Goal: Information Seeking & Learning: Learn about a topic

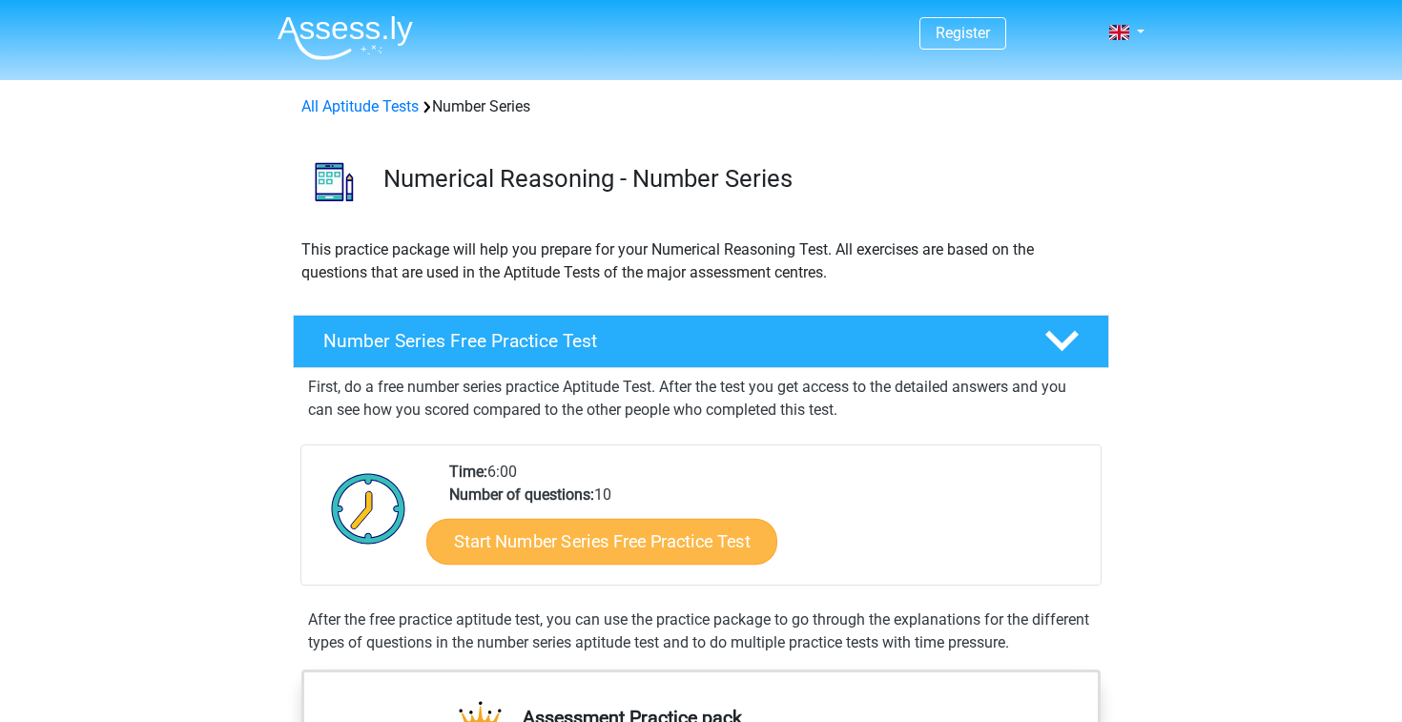
click at [716, 527] on link "Start Number Series Free Practice Test" at bounding box center [601, 541] width 351 height 46
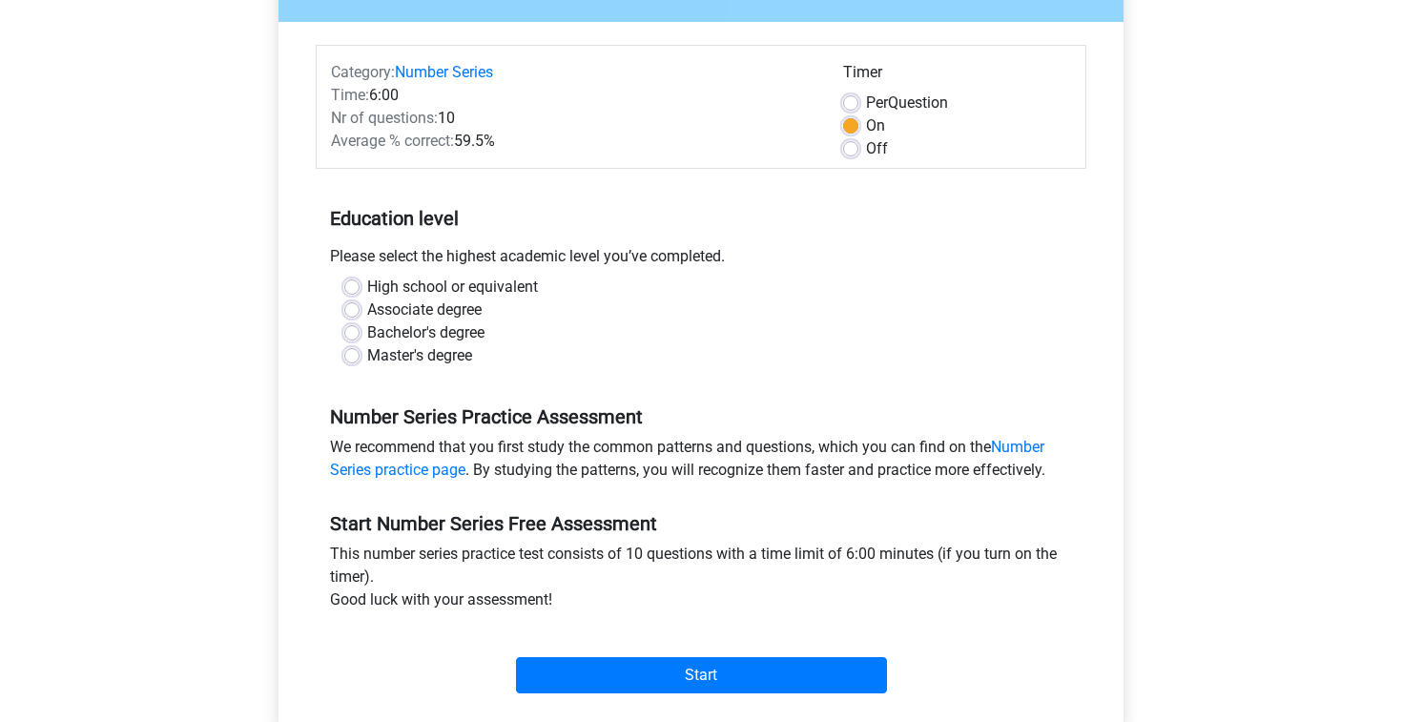
scroll to position [217, 0]
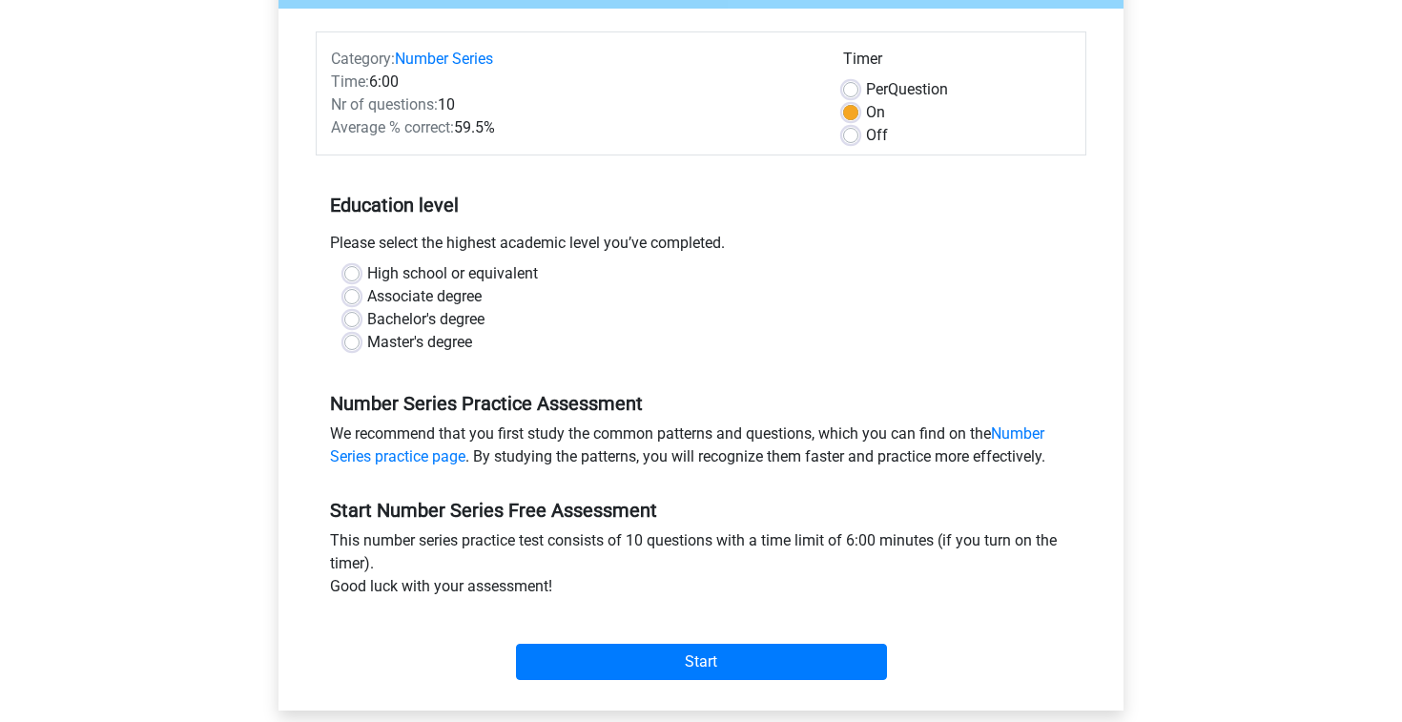
click at [367, 317] on label "Bachelor's degree" at bounding box center [425, 319] width 117 height 23
click at [356, 317] on input "Bachelor's degree" at bounding box center [351, 317] width 15 height 19
radio input "true"
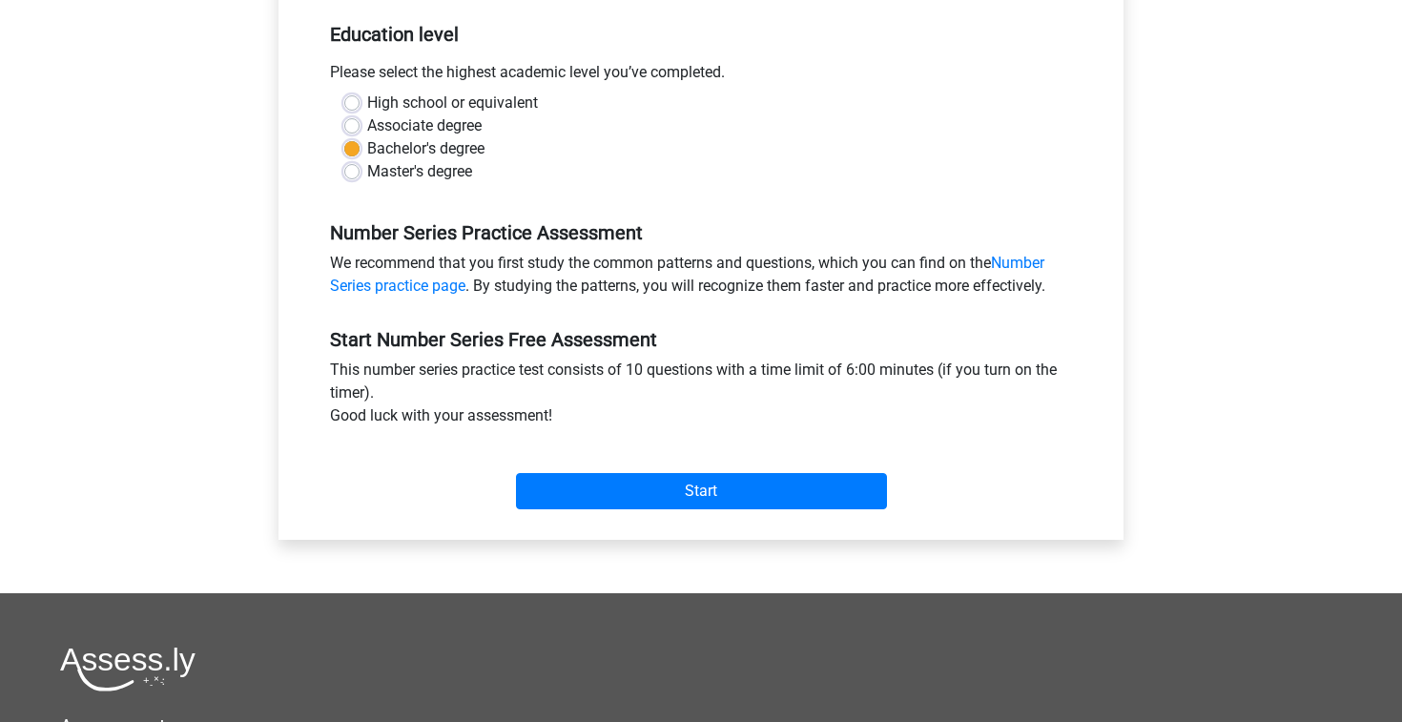
scroll to position [393, 0]
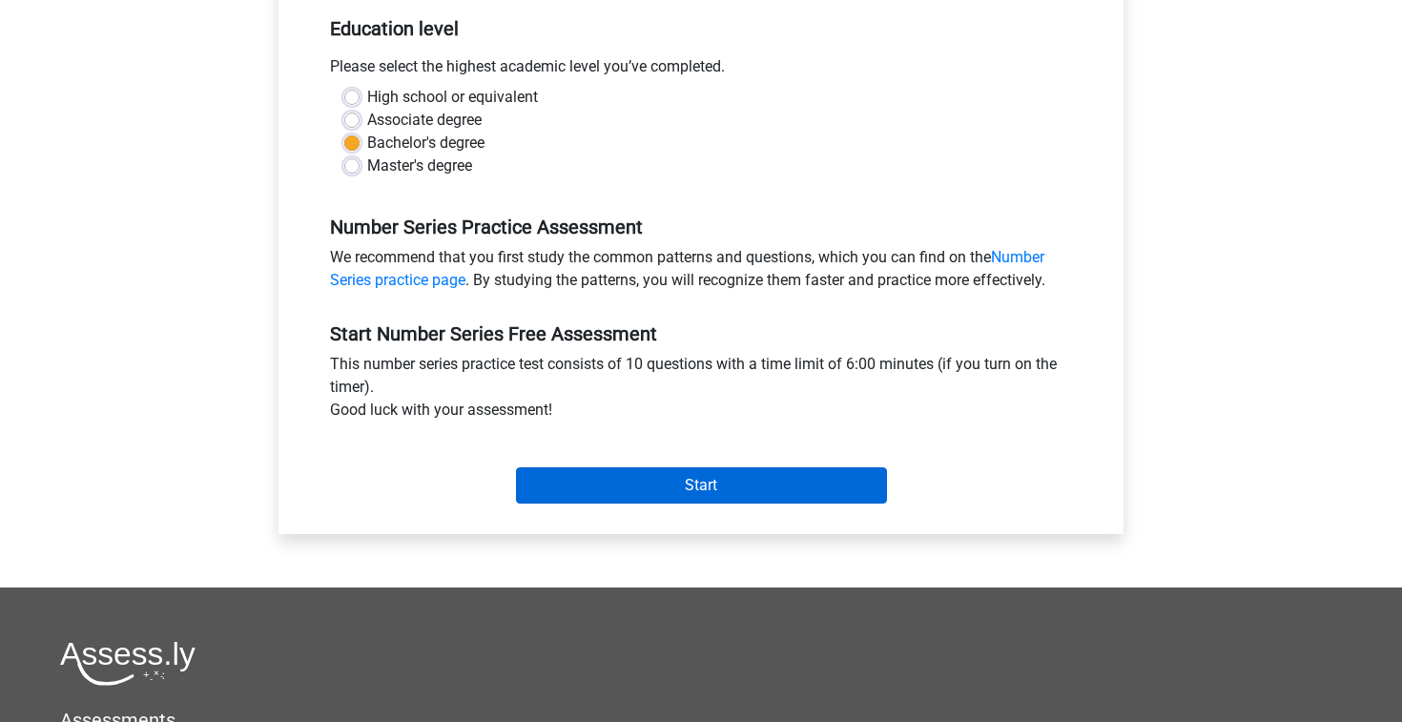
click at [669, 484] on input "Start" at bounding box center [701, 485] width 371 height 36
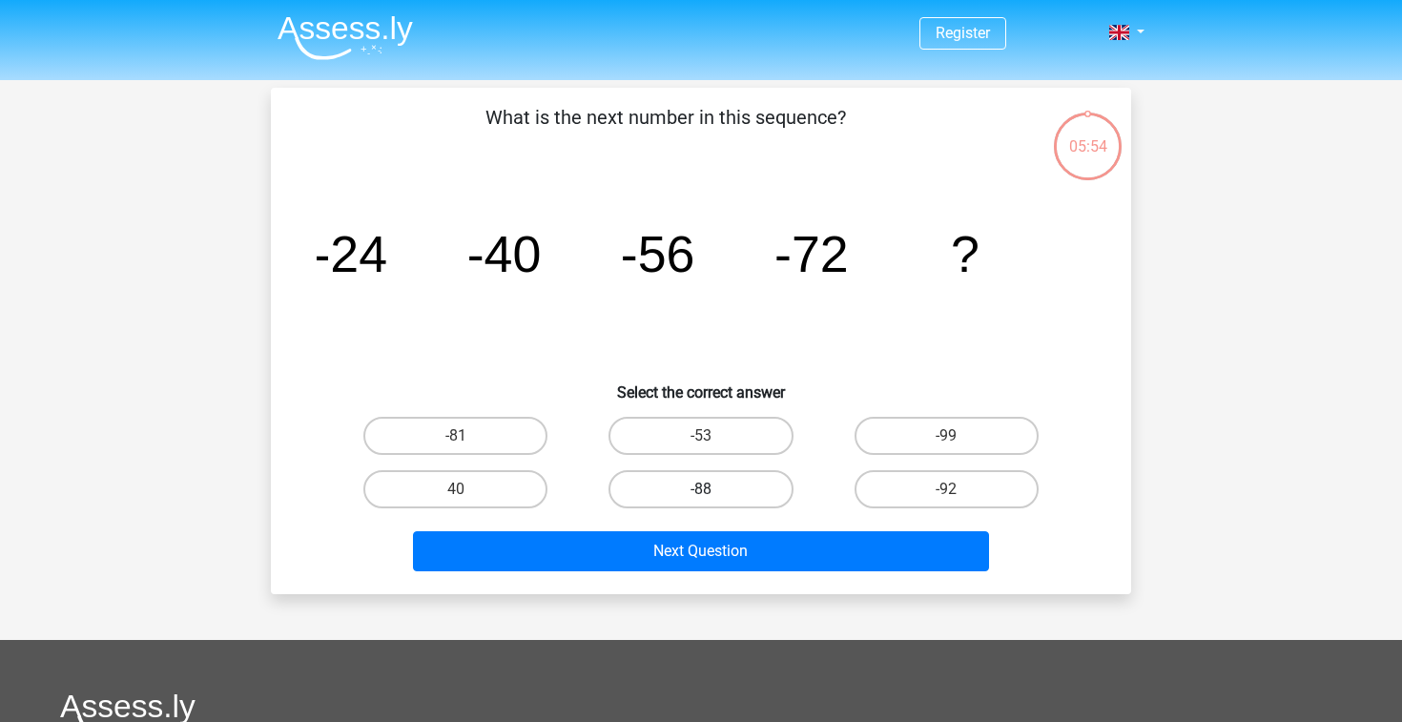
click at [743, 503] on label "-88" at bounding box center [701, 489] width 184 height 38
click at [714, 502] on input "-88" at bounding box center [707, 495] width 12 height 12
radio input "true"
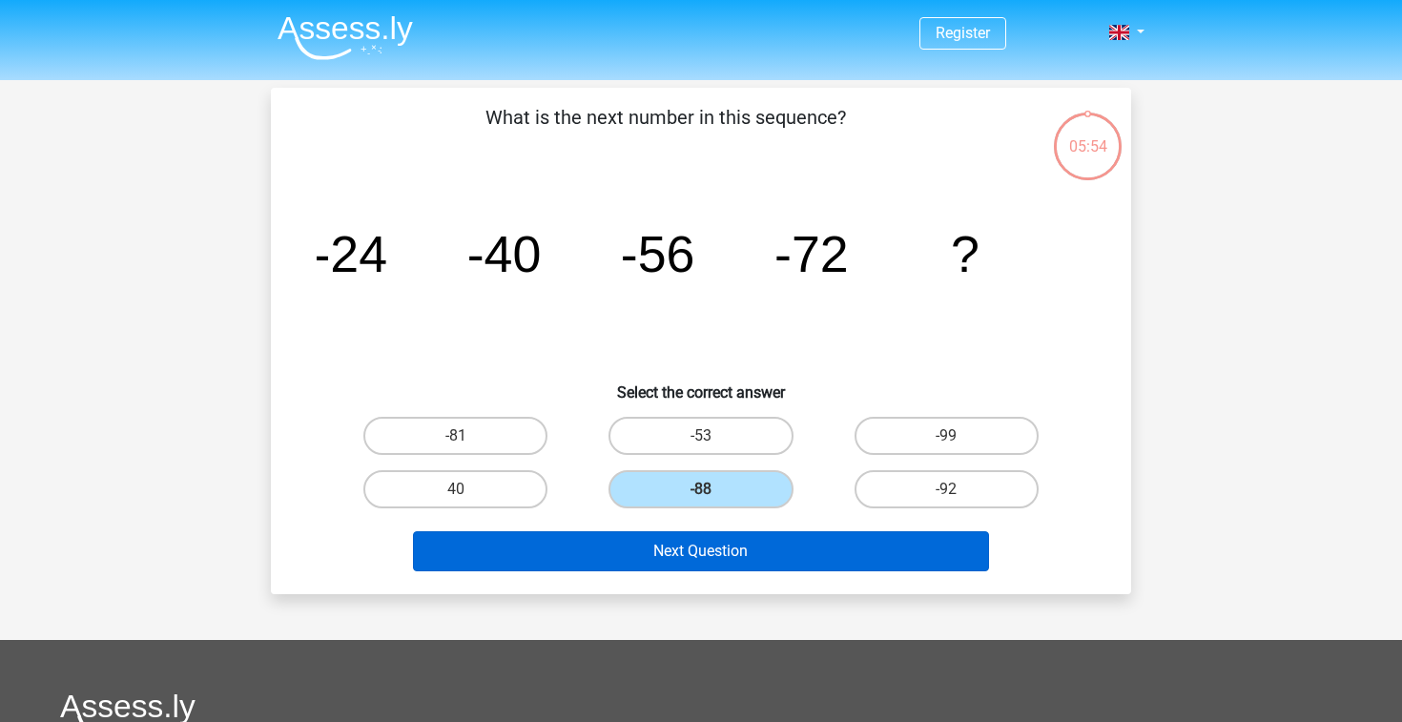
click at [746, 557] on button "Next Question" at bounding box center [701, 551] width 577 height 40
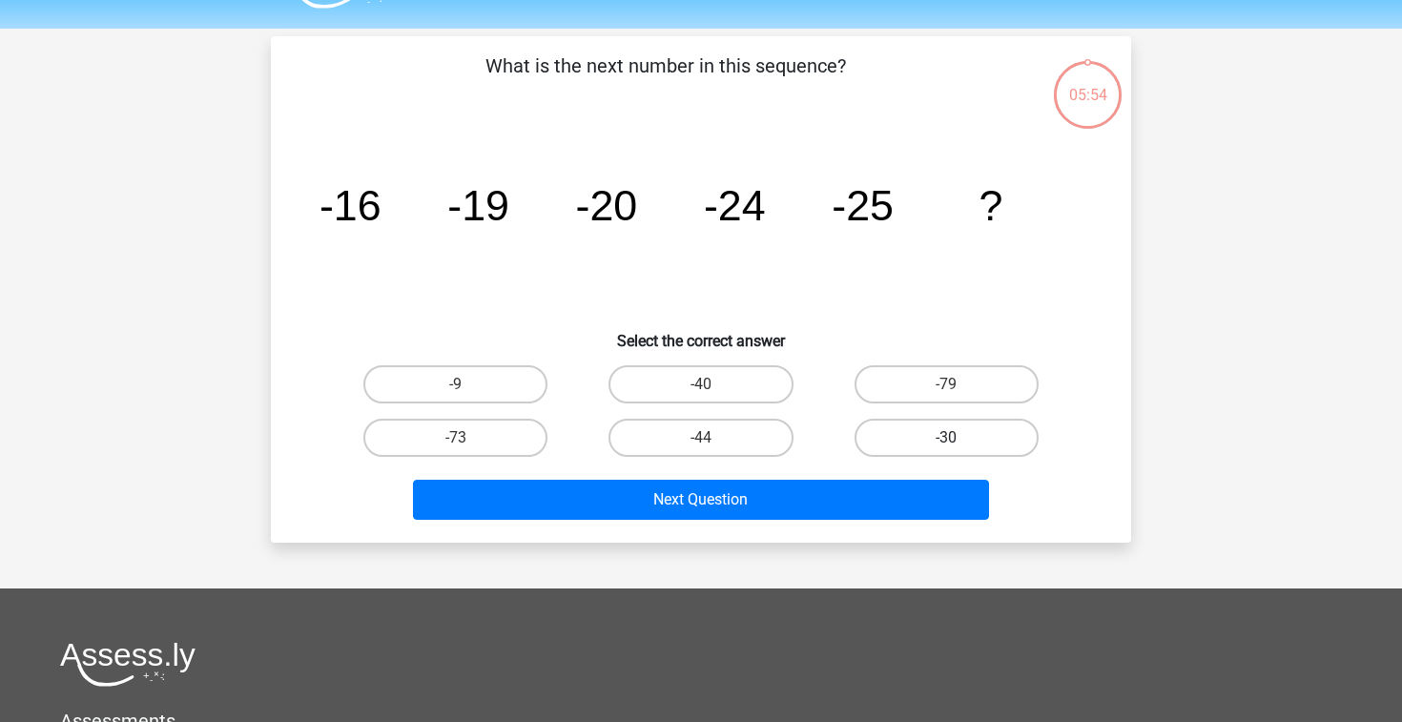
scroll to position [88, 0]
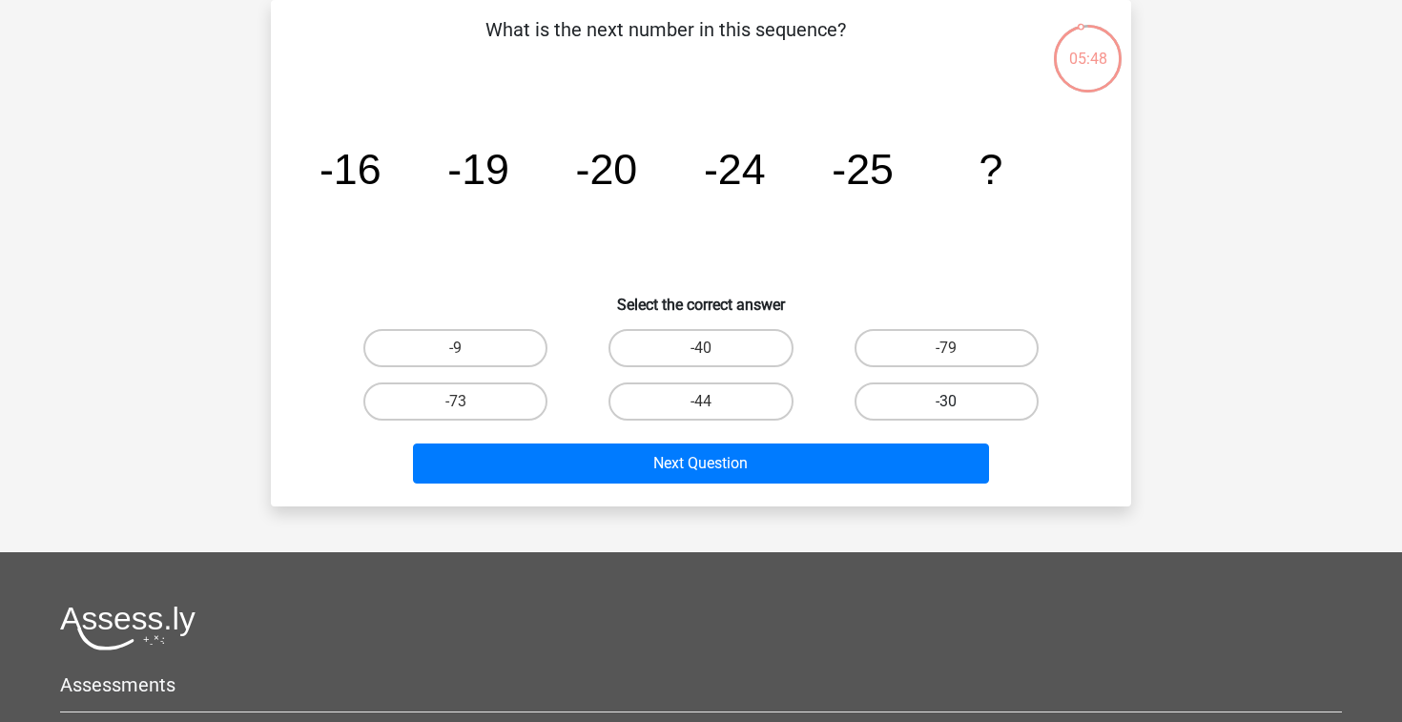
click at [881, 398] on label "-30" at bounding box center [947, 402] width 184 height 38
click at [946, 402] on input "-30" at bounding box center [952, 408] width 12 height 12
radio input "true"
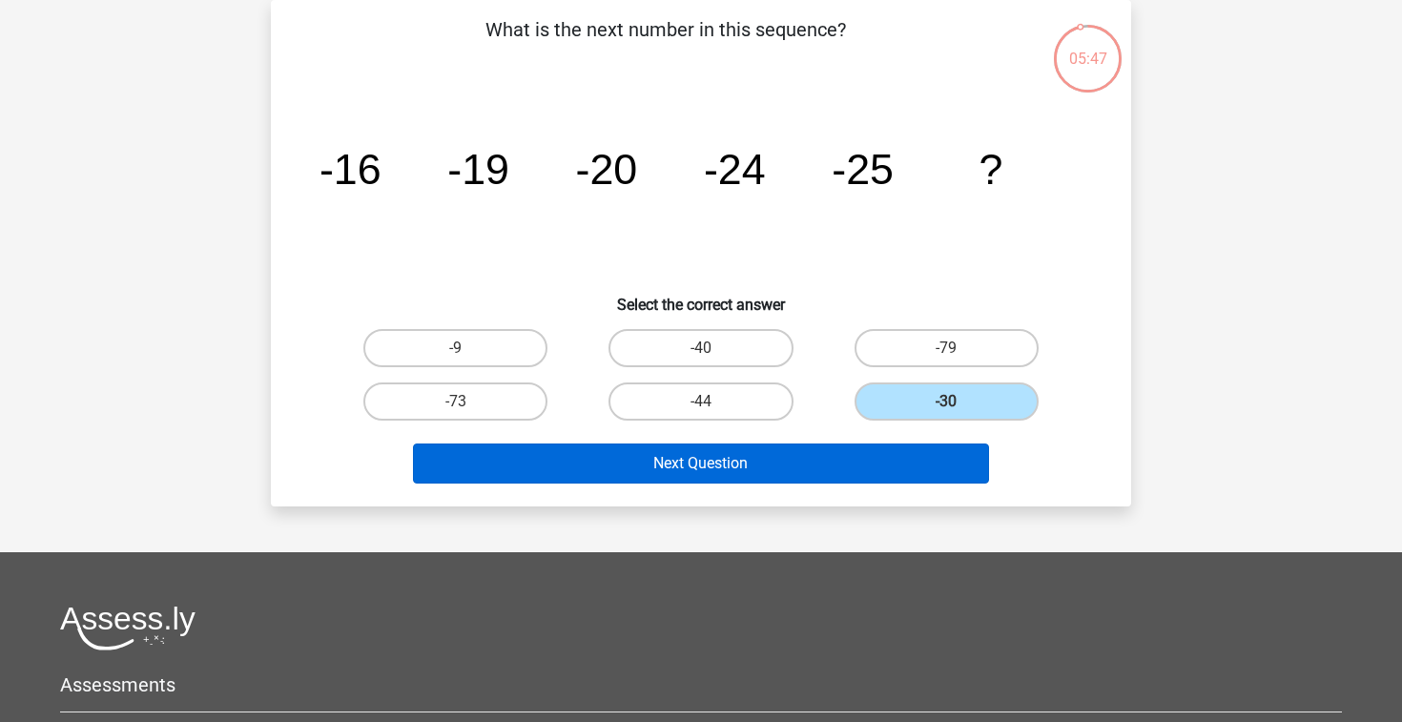
click at [852, 461] on button "Next Question" at bounding box center [701, 464] width 577 height 40
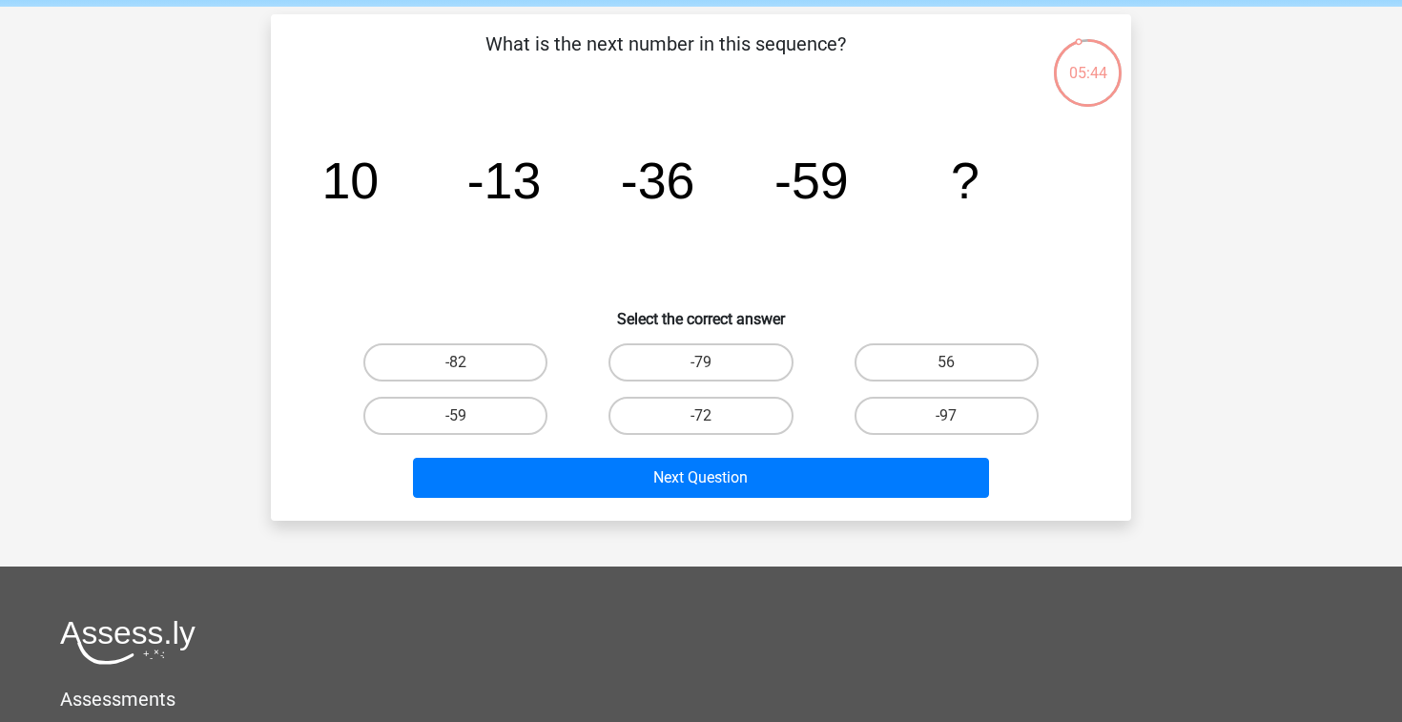
scroll to position [77, 0]
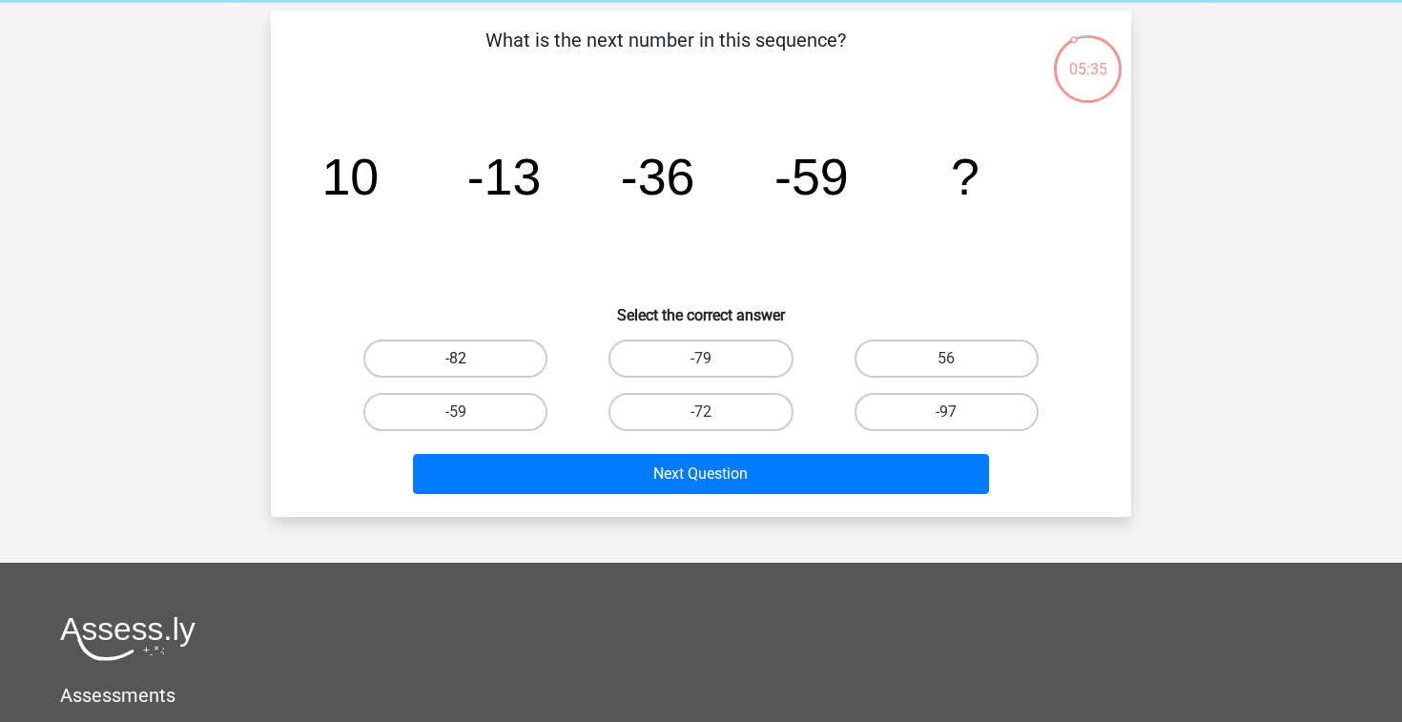
click at [526, 362] on label "-82" at bounding box center [455, 359] width 184 height 38
click at [468, 362] on input "-82" at bounding box center [462, 365] width 12 height 12
radio input "true"
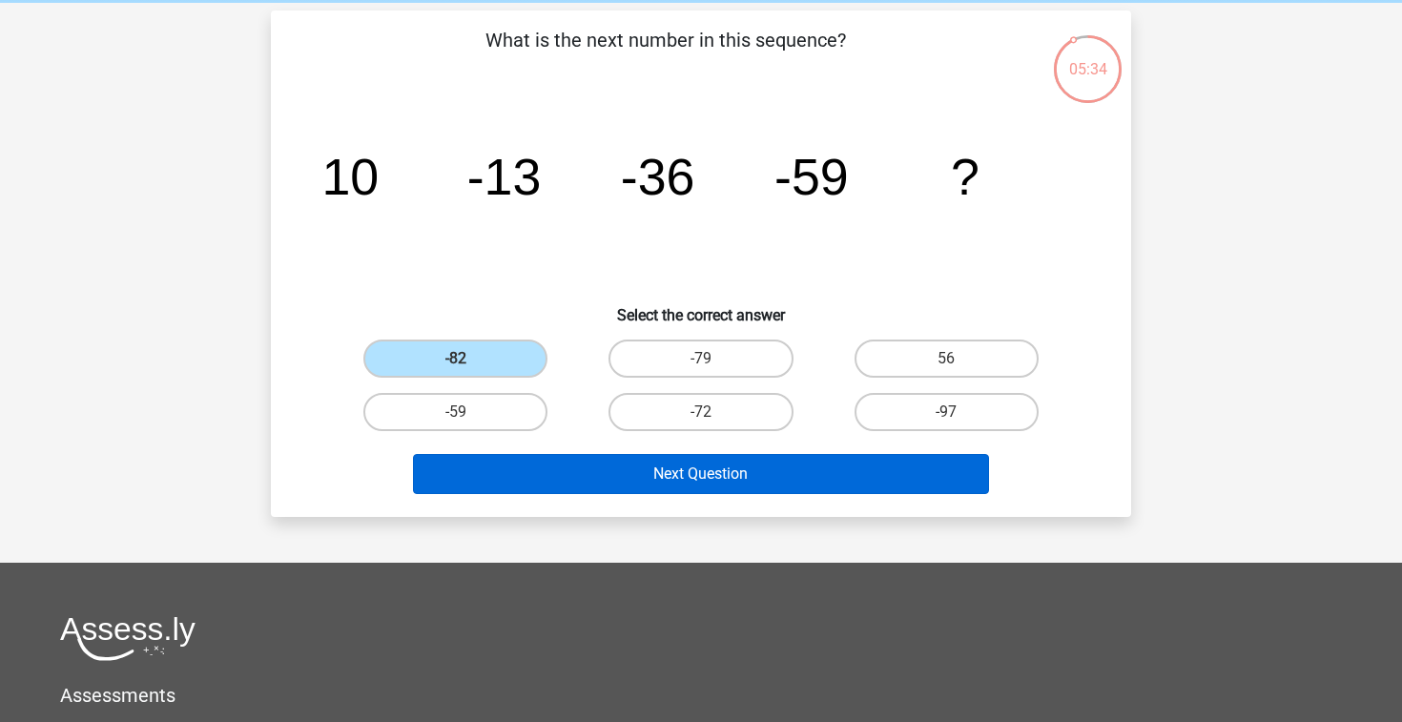
click at [636, 462] on button "Next Question" at bounding box center [701, 474] width 577 height 40
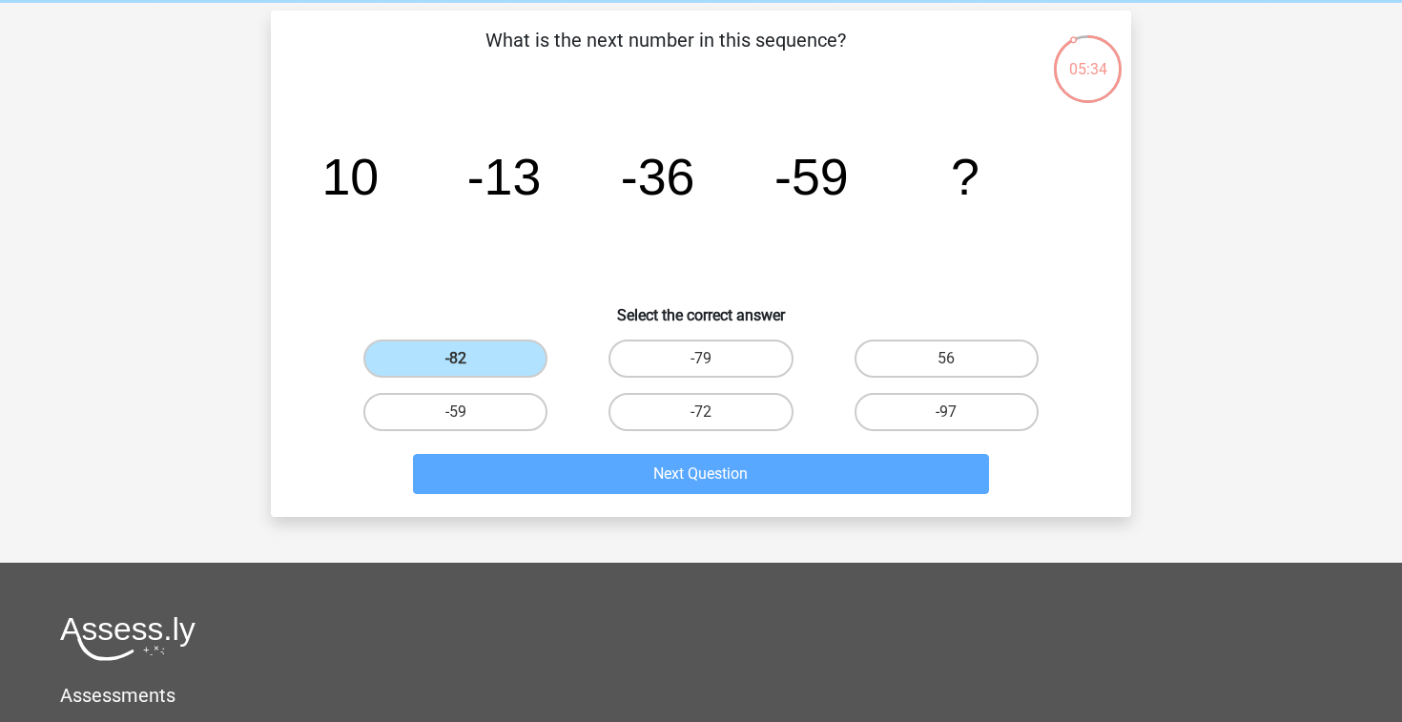
scroll to position [88, 0]
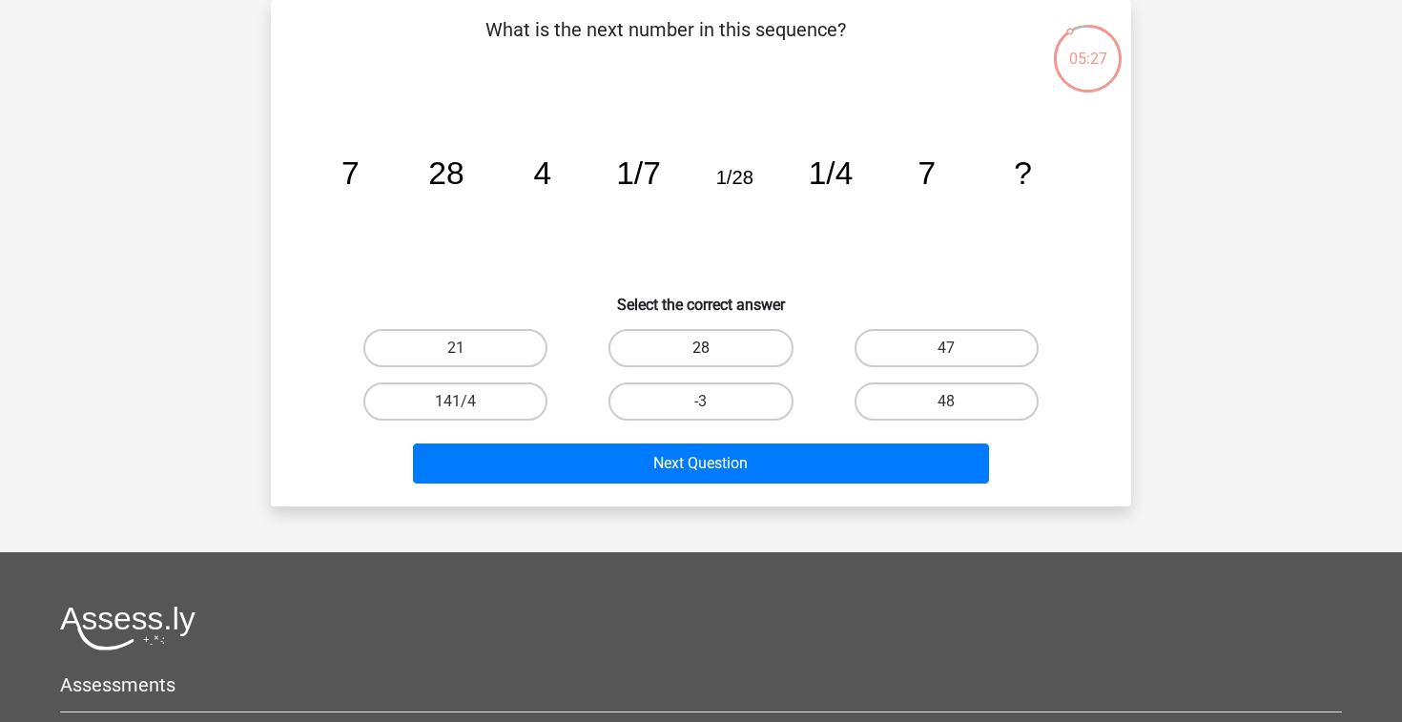
click at [713, 344] on label "28" at bounding box center [701, 348] width 184 height 38
click at [713, 348] on input "28" at bounding box center [707, 354] width 12 height 12
radio input "true"
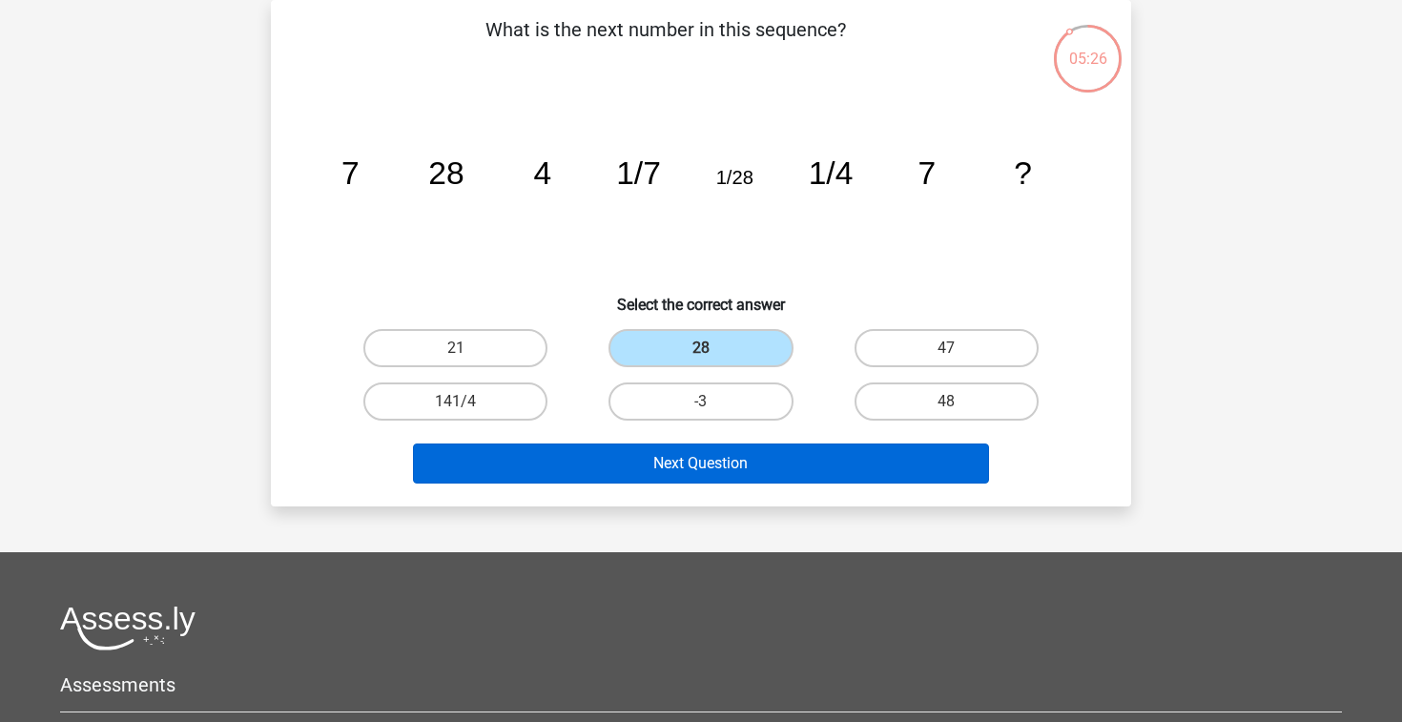
click at [795, 472] on button "Next Question" at bounding box center [701, 464] width 577 height 40
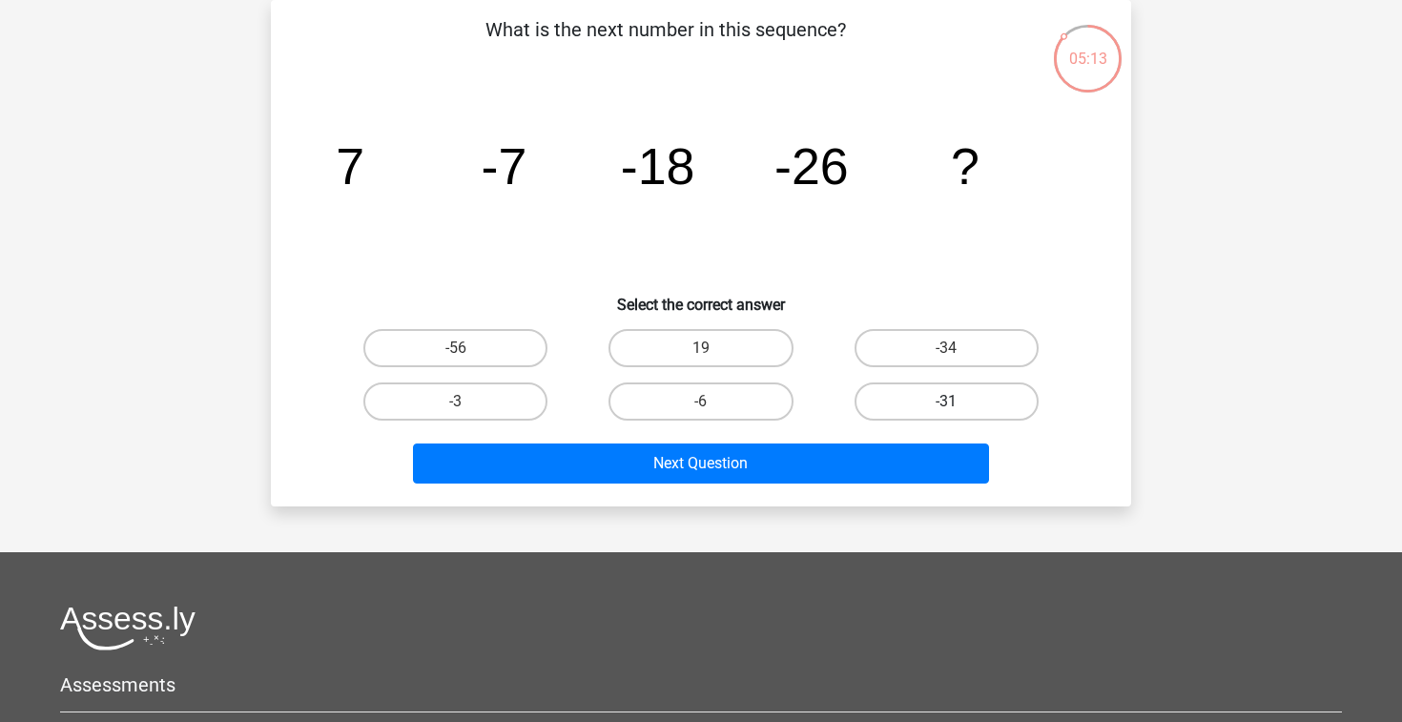
click at [937, 404] on label "-31" at bounding box center [947, 402] width 184 height 38
click at [946, 404] on input "-31" at bounding box center [952, 408] width 12 height 12
radio input "true"
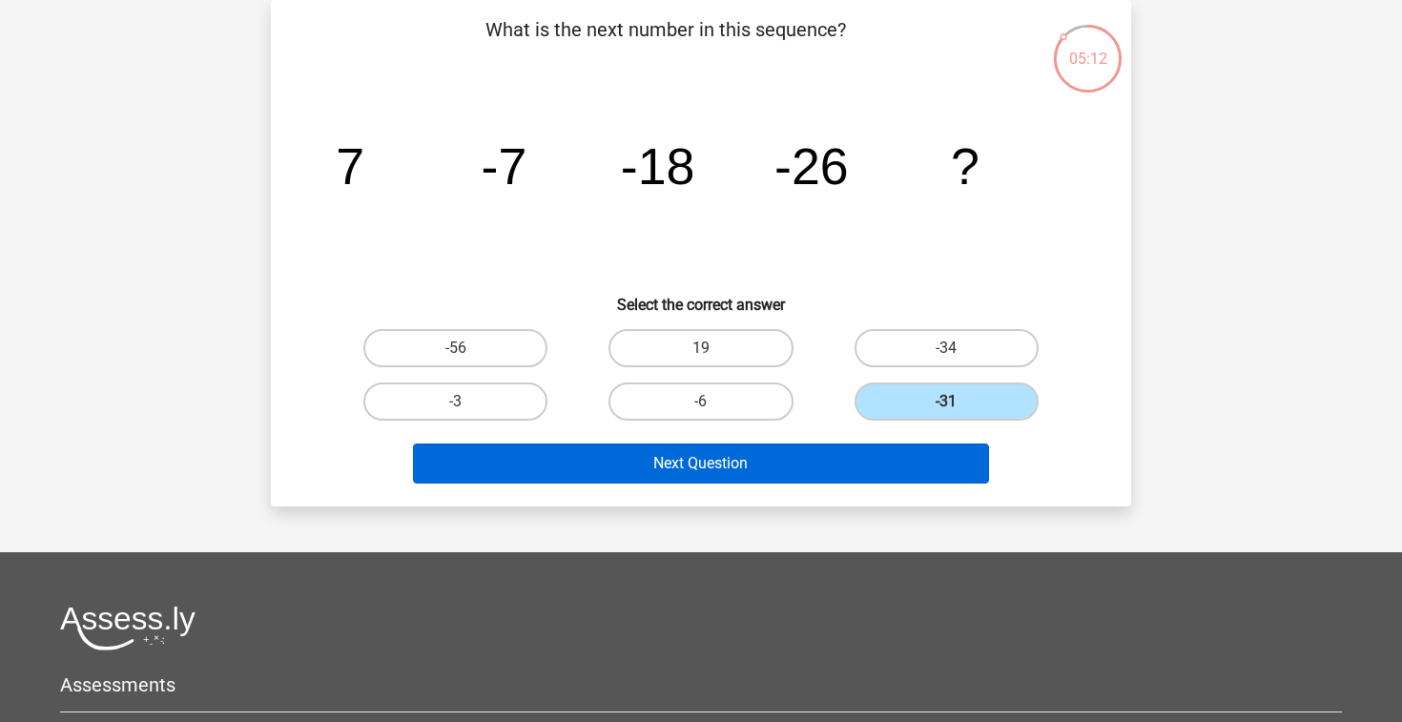
click at [909, 446] on button "Next Question" at bounding box center [701, 464] width 577 height 40
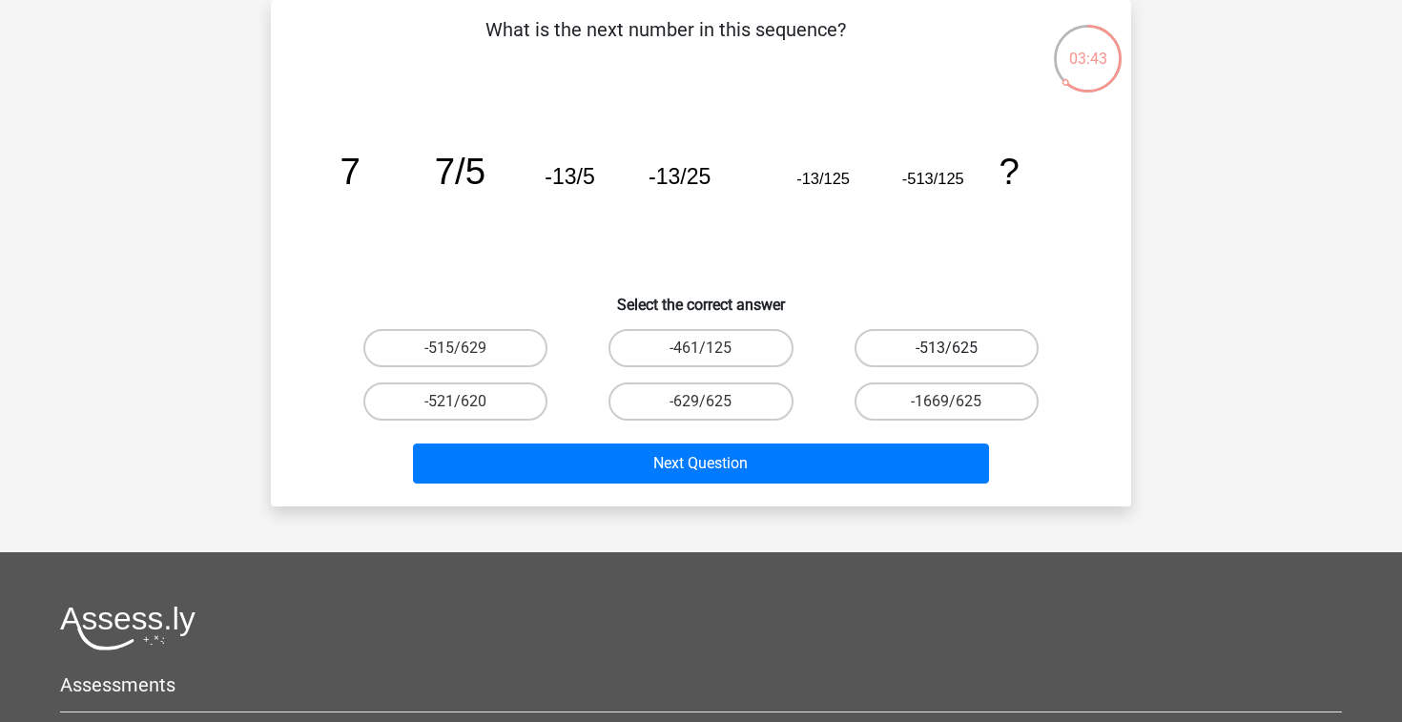
click at [995, 358] on label "-513/625" at bounding box center [947, 348] width 184 height 38
click at [959, 358] on input "-513/625" at bounding box center [952, 354] width 12 height 12
radio input "true"
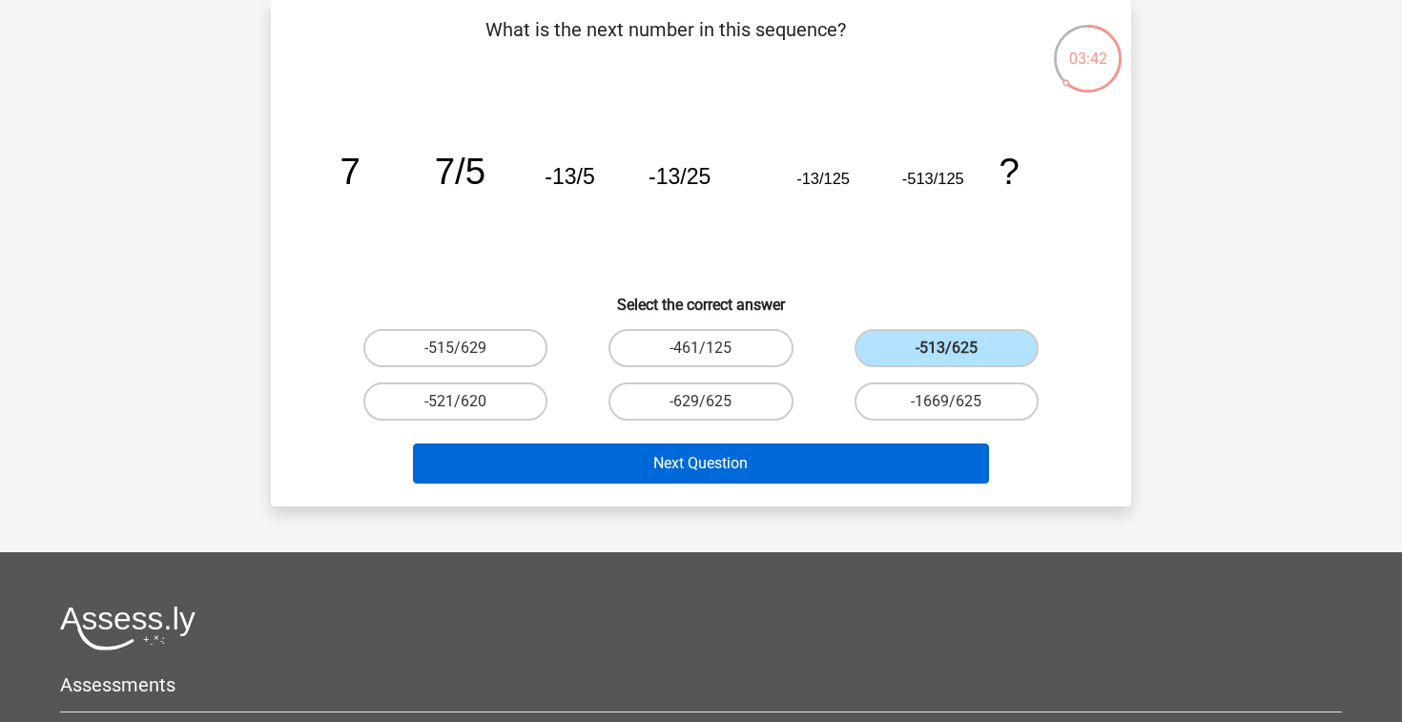
click at [900, 458] on button "Next Question" at bounding box center [701, 464] width 577 height 40
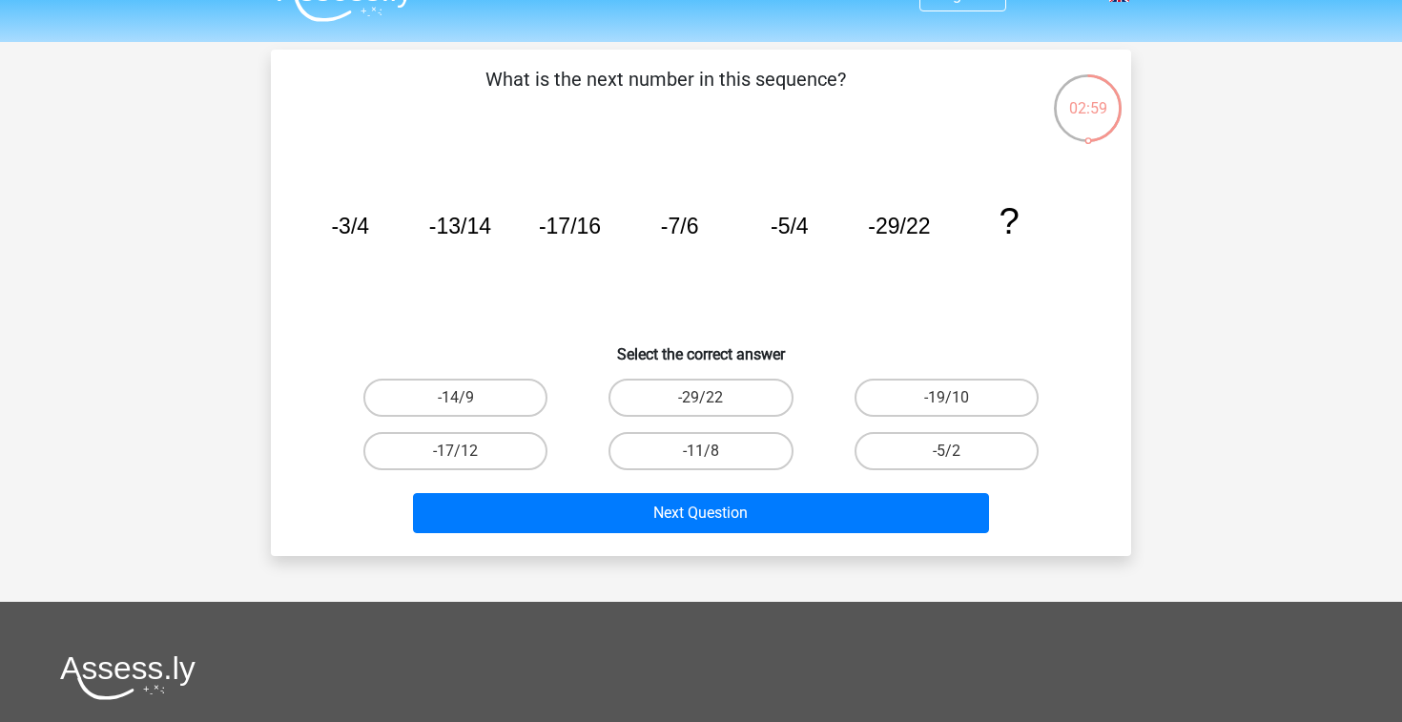
scroll to position [36, 0]
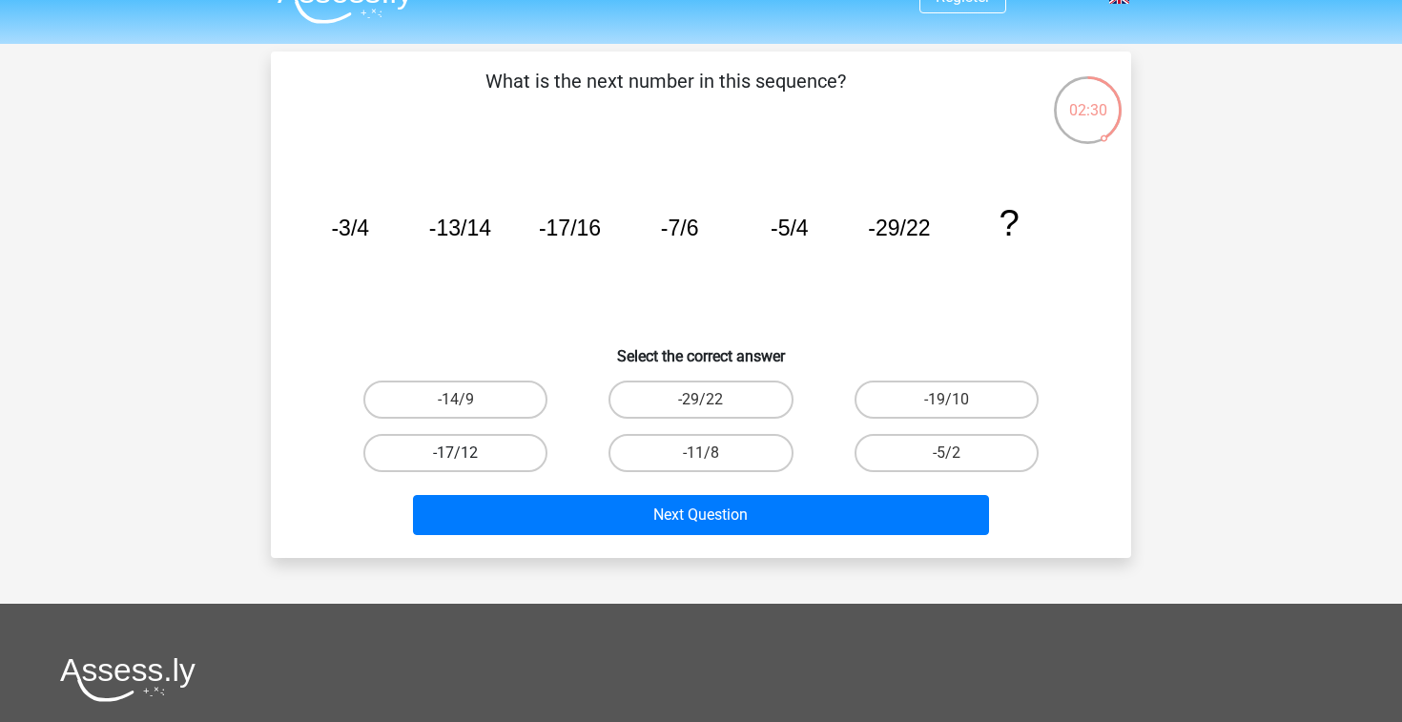
click at [514, 446] on label "-17/12" at bounding box center [455, 453] width 184 height 38
click at [468, 453] on input "-17/12" at bounding box center [462, 459] width 12 height 12
radio input "true"
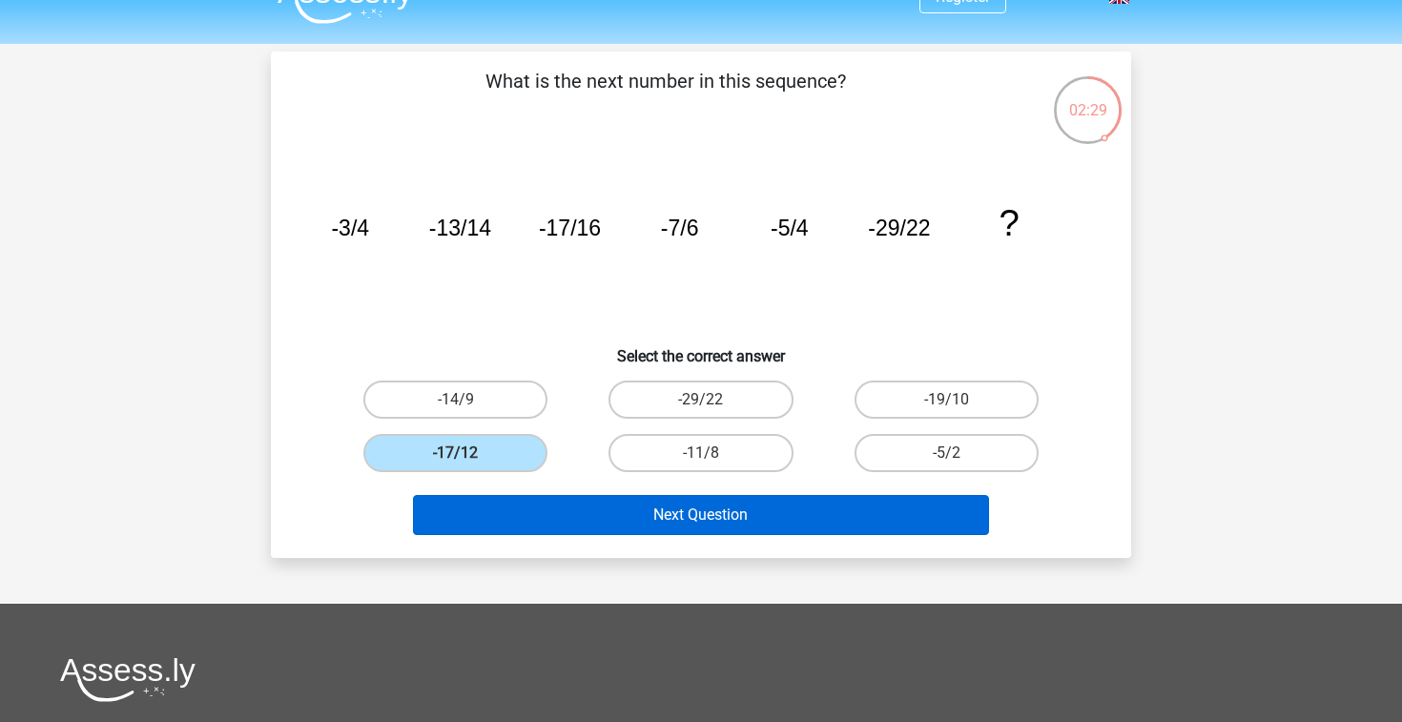
click at [602, 498] on button "Next Question" at bounding box center [701, 515] width 577 height 40
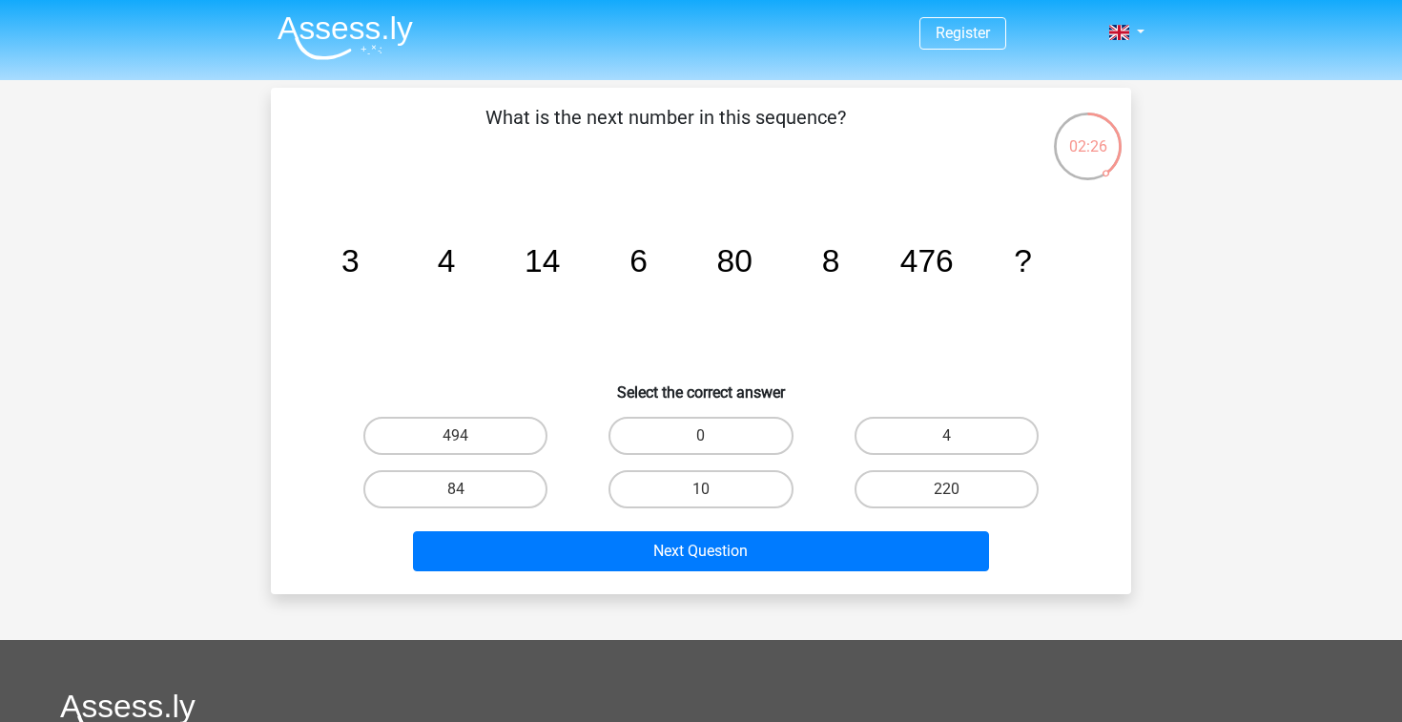
scroll to position [0, 0]
click at [712, 489] on input "10" at bounding box center [707, 495] width 12 height 12
radio input "true"
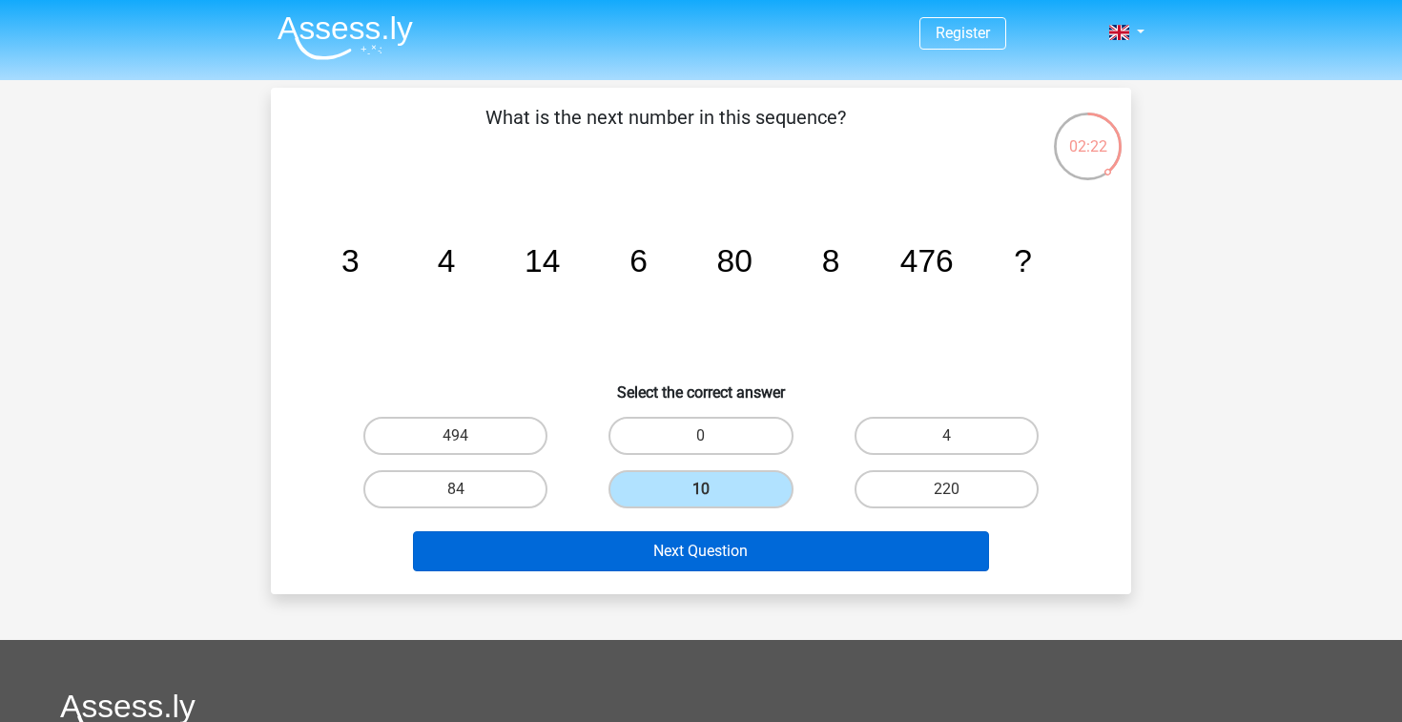
click at [719, 549] on button "Next Question" at bounding box center [701, 551] width 577 height 40
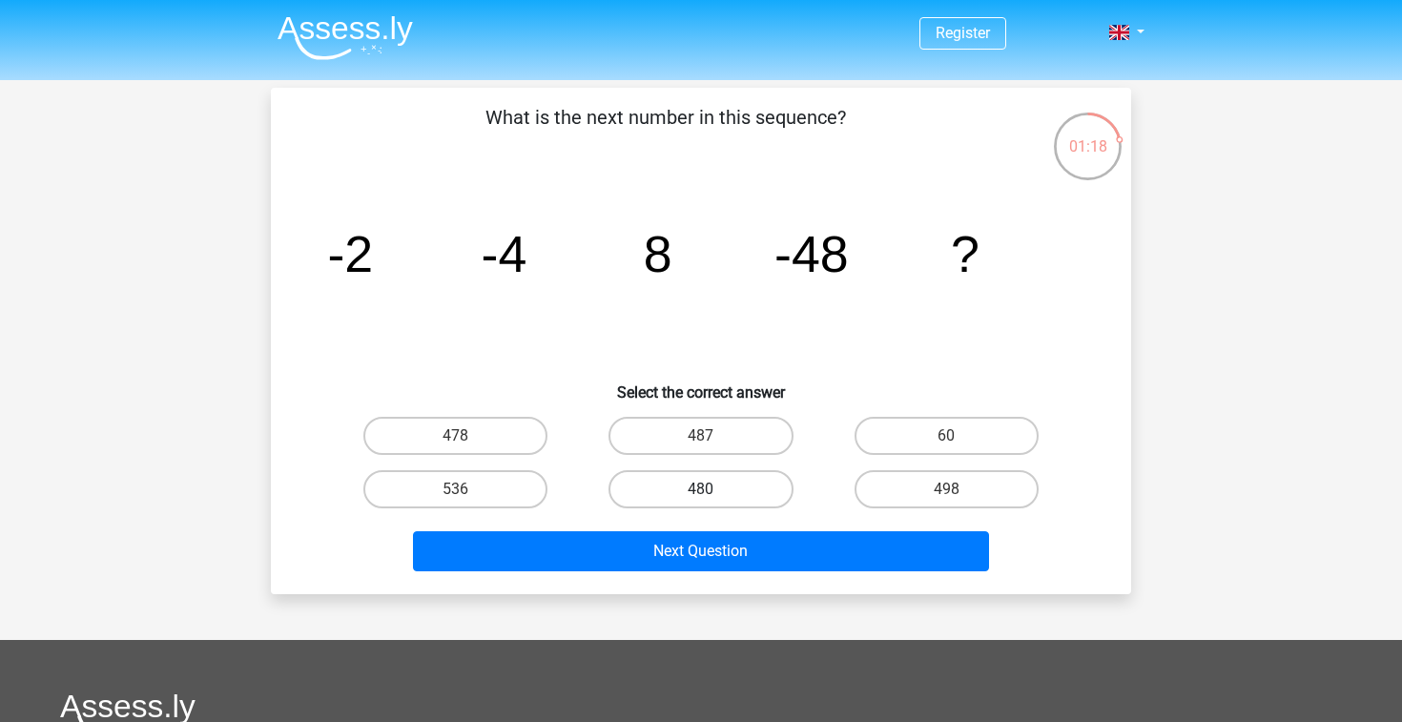
click at [737, 487] on label "480" at bounding box center [701, 489] width 184 height 38
click at [714, 489] on input "480" at bounding box center [707, 495] width 12 height 12
radio input "true"
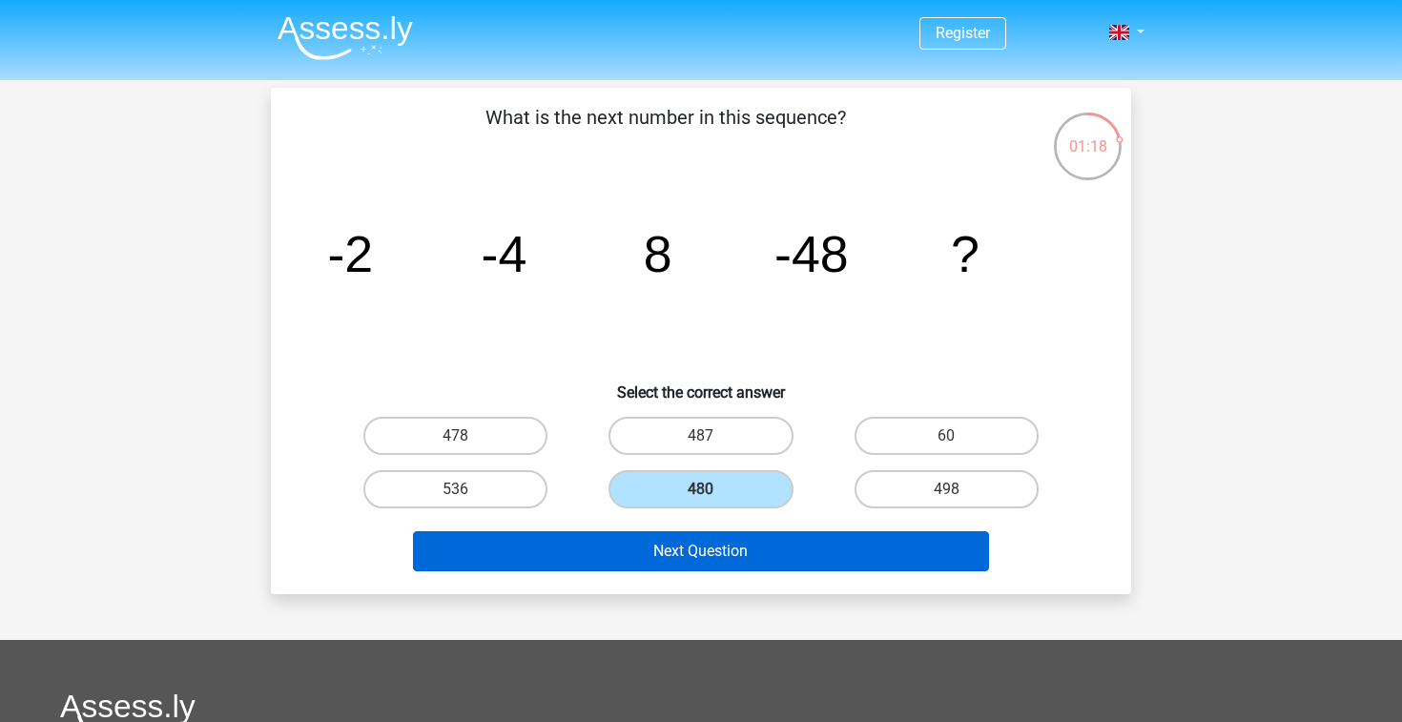
click at [737, 547] on button "Next Question" at bounding box center [701, 551] width 577 height 40
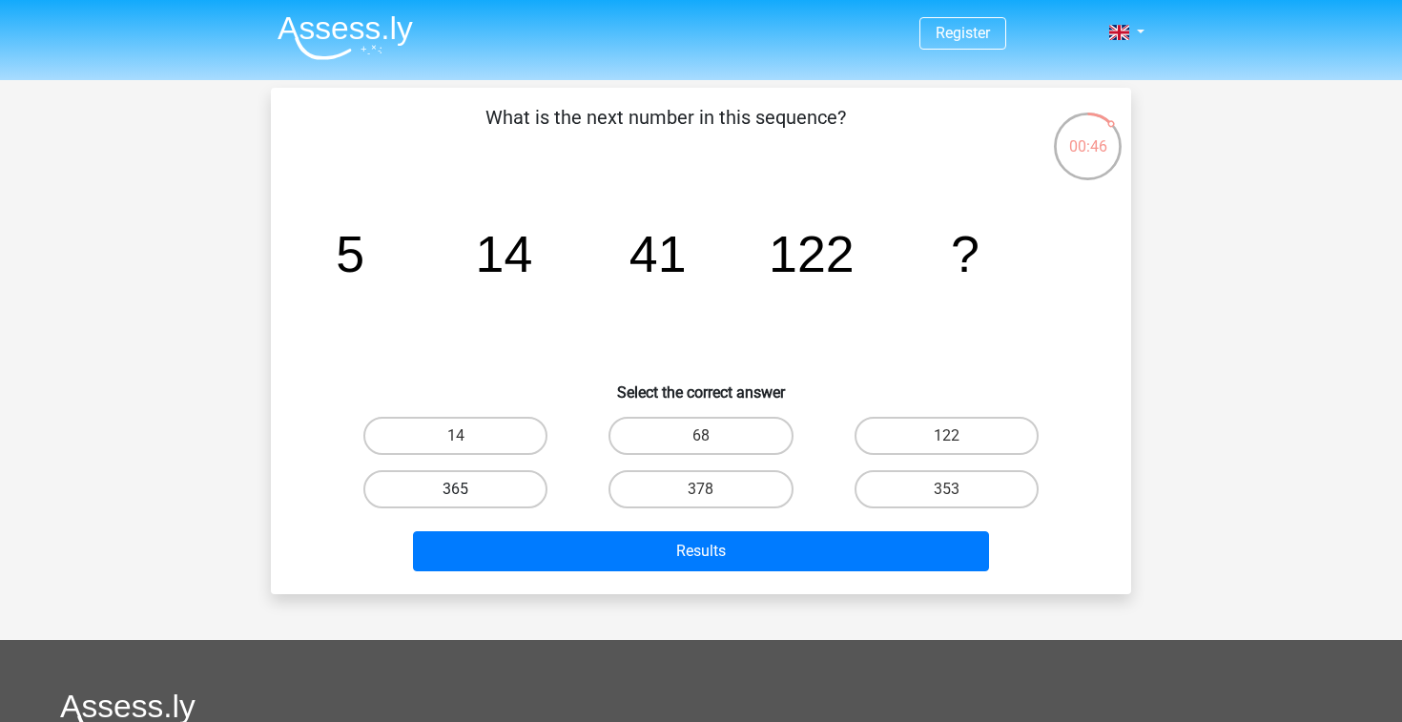
click at [519, 471] on label "365" at bounding box center [455, 489] width 184 height 38
click at [468, 489] on input "365" at bounding box center [462, 495] width 12 height 12
radio input "true"
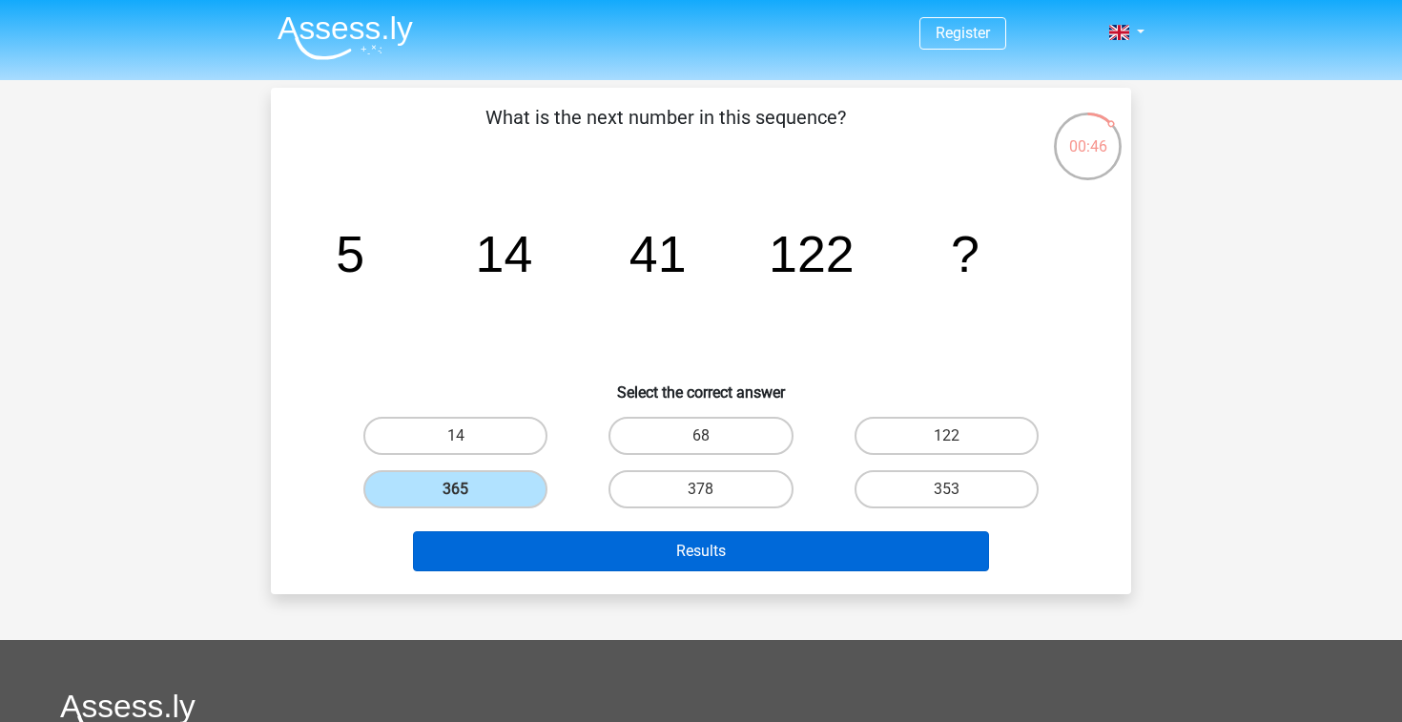
click at [590, 549] on button "Results" at bounding box center [701, 551] width 577 height 40
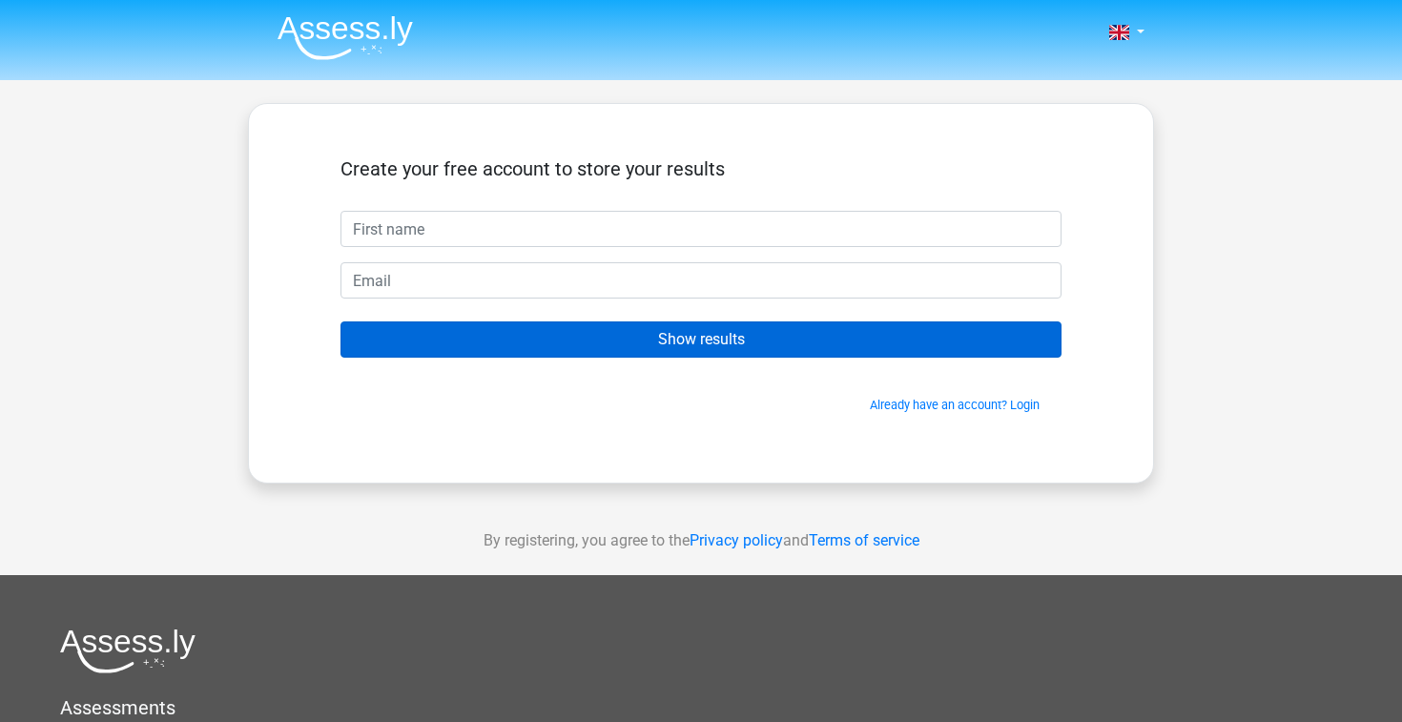
click at [962, 343] on input "Show results" at bounding box center [701, 339] width 721 height 36
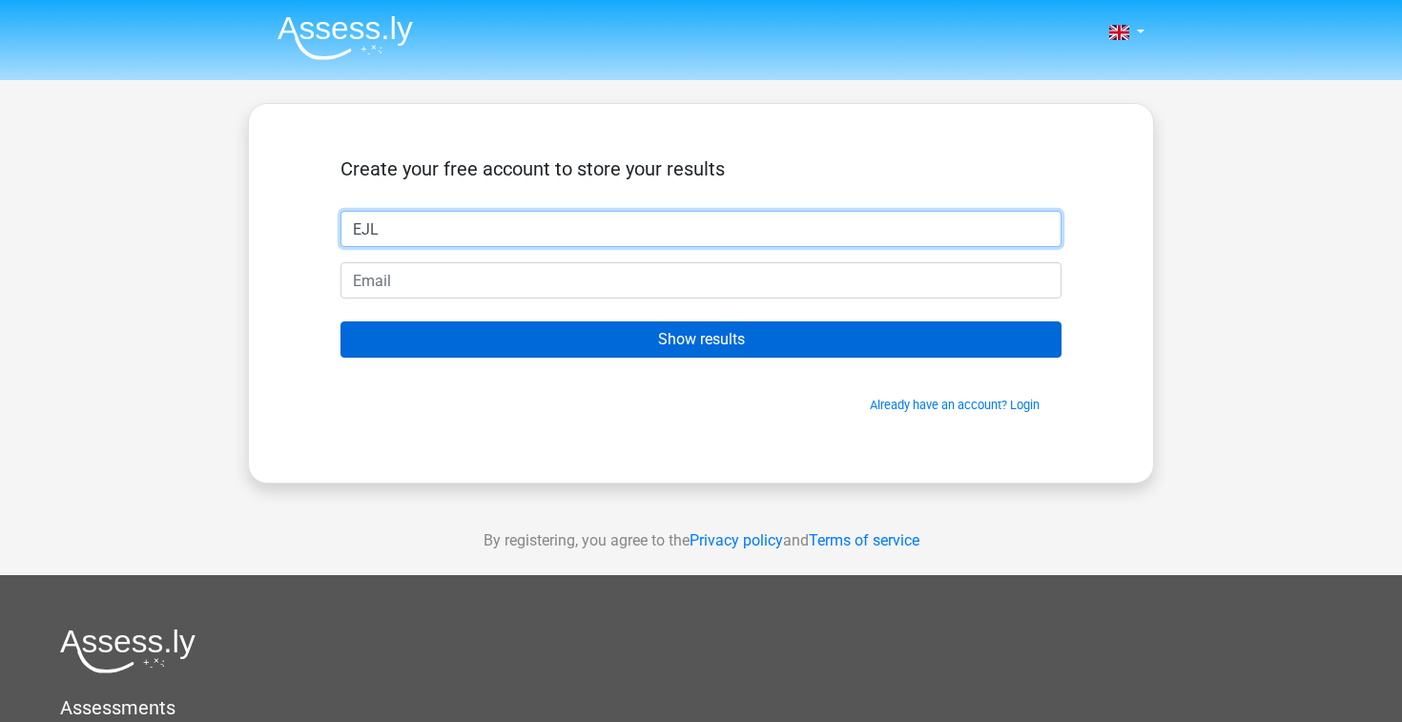
type input "EJL"
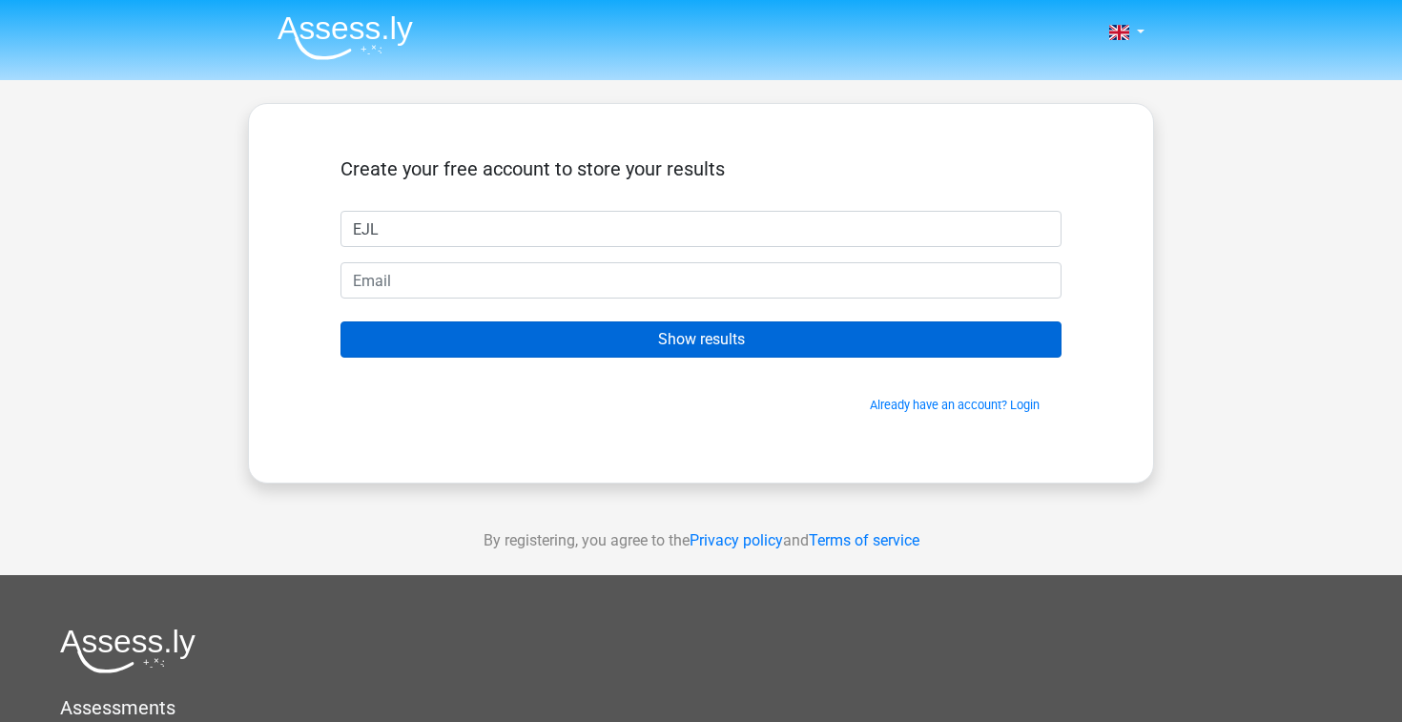
click at [752, 345] on input "Show results" at bounding box center [701, 339] width 721 height 36
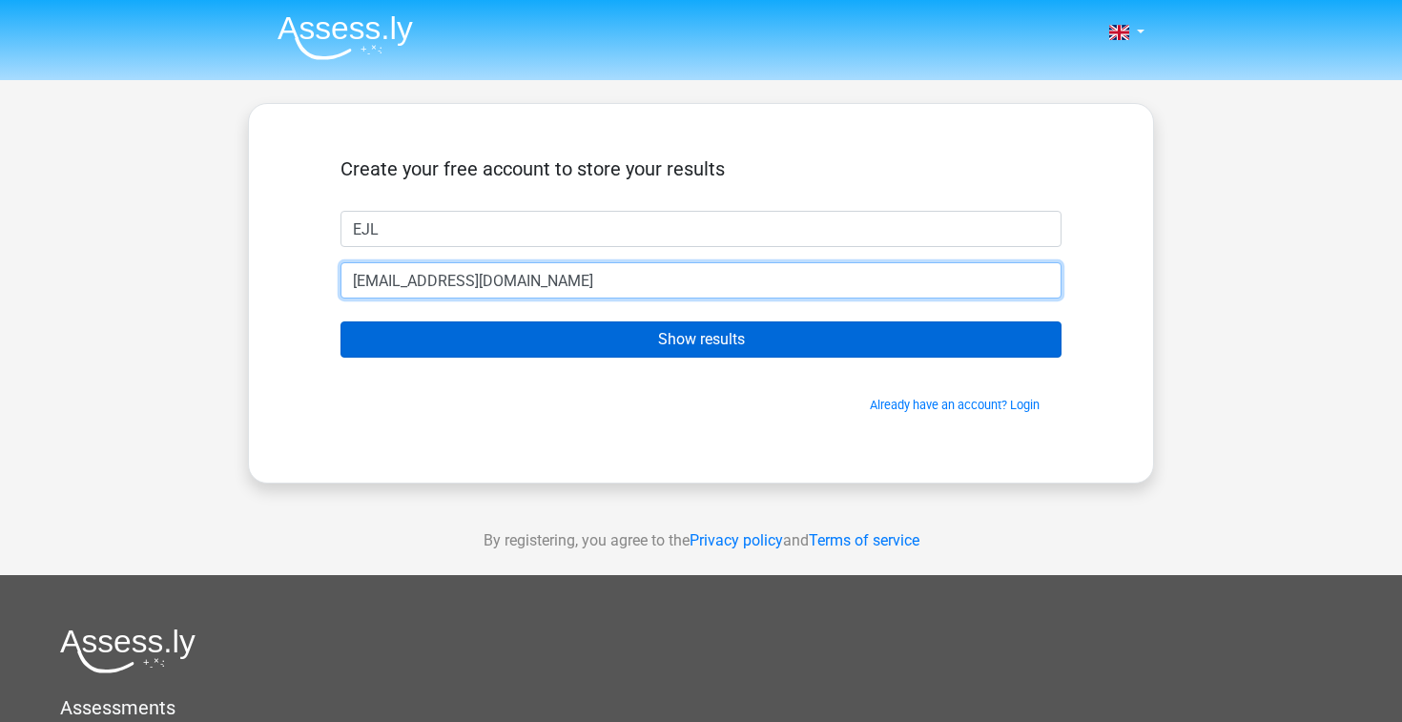
type input "eleubner02@gmail.com"
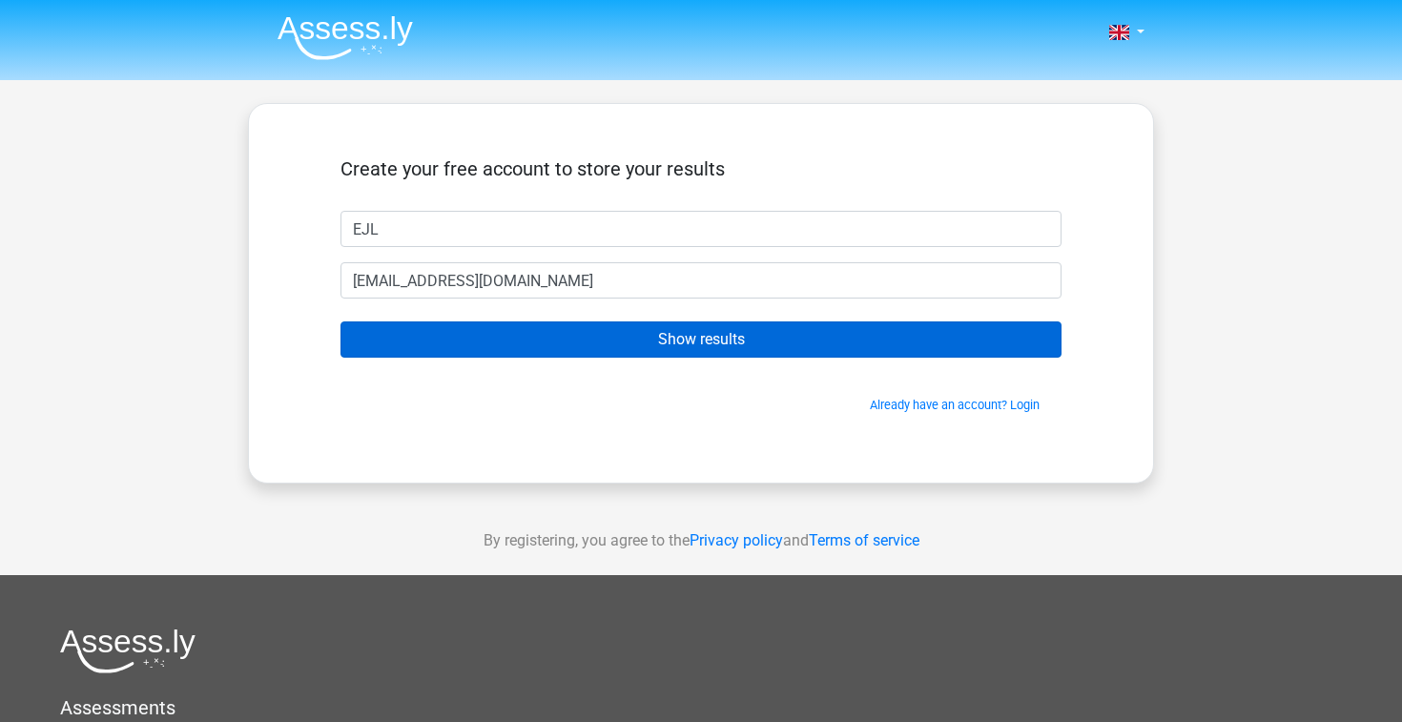
click at [719, 349] on input "Show results" at bounding box center [701, 339] width 721 height 36
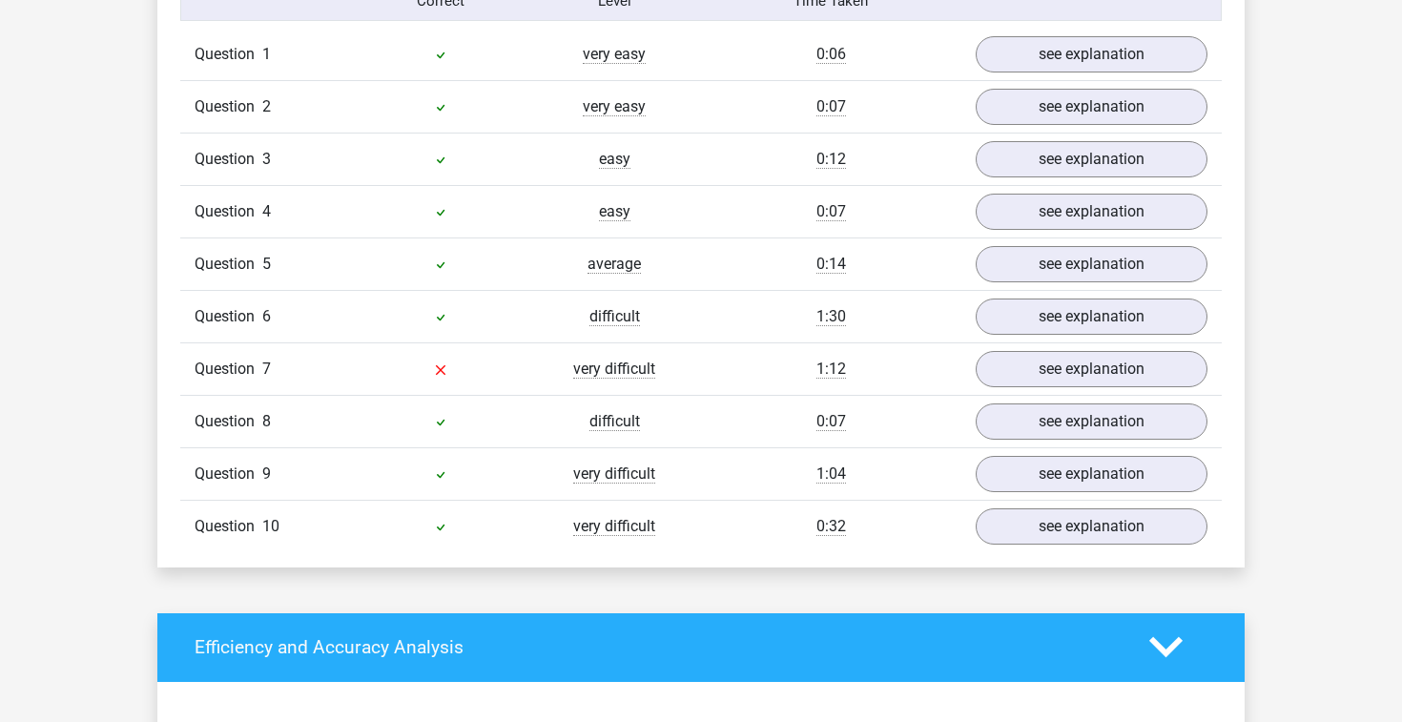
scroll to position [1602, 0]
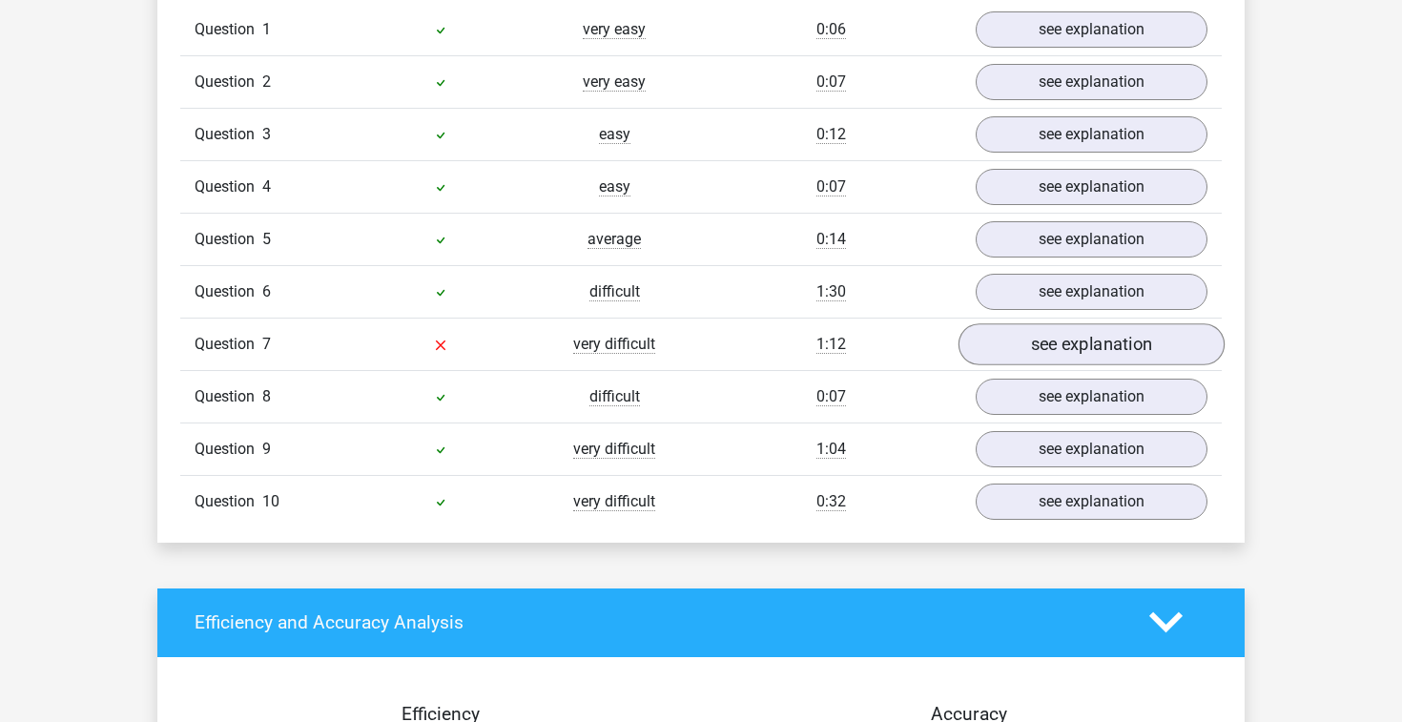
click at [1088, 344] on link "see explanation" at bounding box center [1092, 344] width 266 height 42
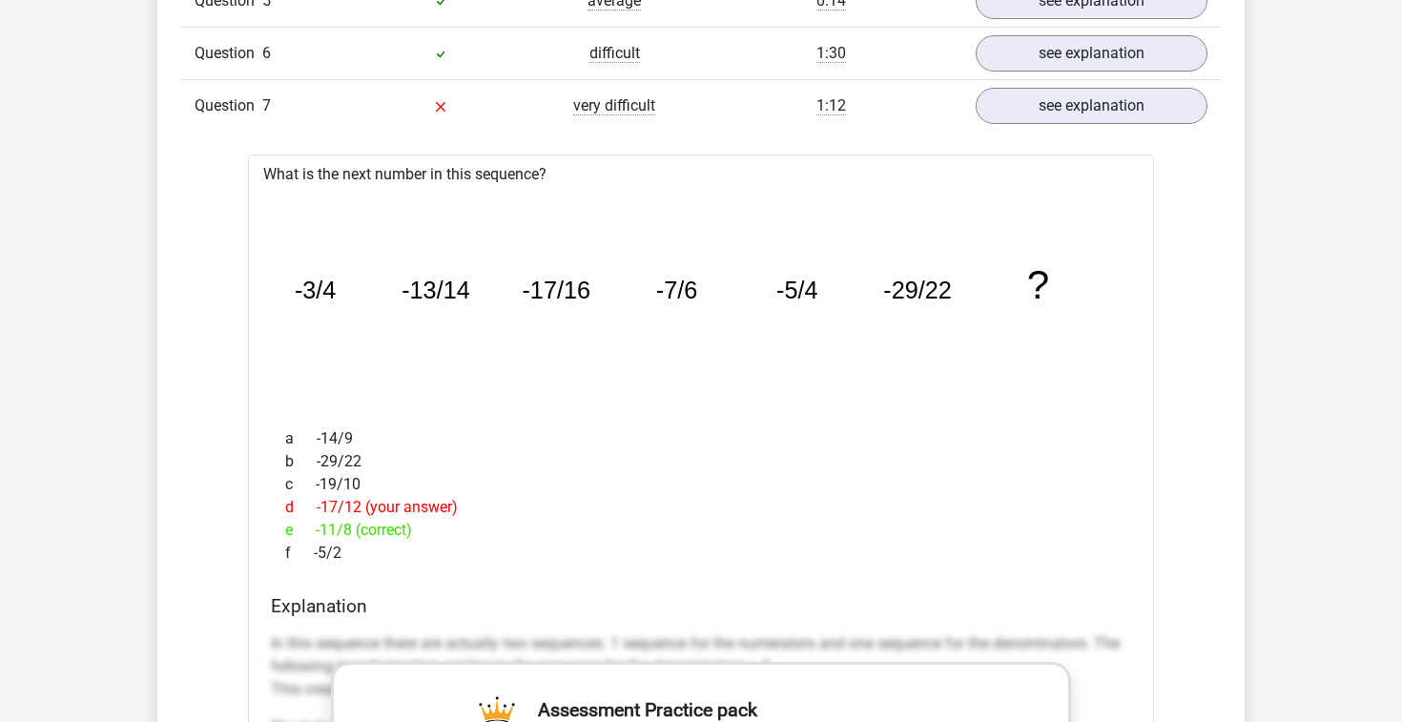
scroll to position [1919, 0]
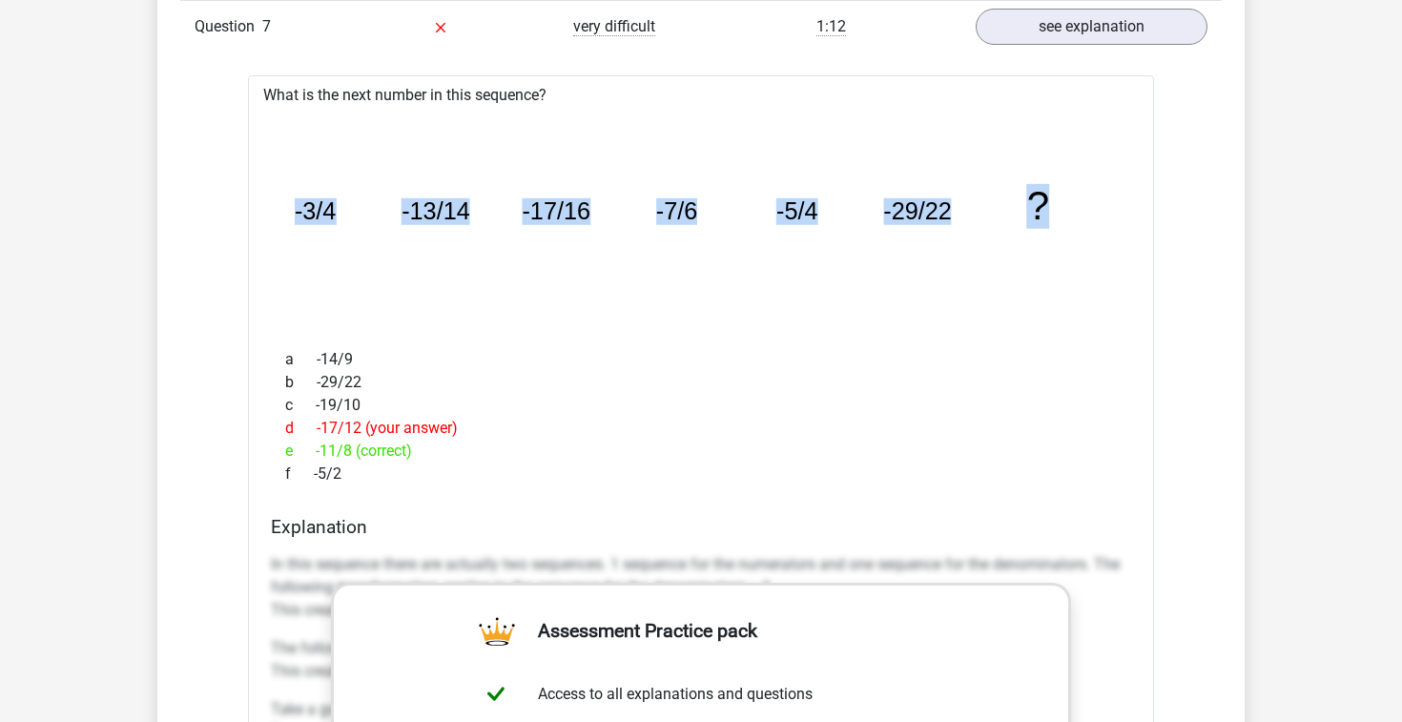
drag, startPoint x: 293, startPoint y: 209, endPoint x: 1051, endPoint y: 213, distance: 758.4
click at [1051, 213] on icon "image/svg+xml -3/4 -13/14 -17/16 -7/6 -5/4 -29/22 ?" at bounding box center [701, 220] width 845 height 212
copy g "-3/4 -13/14 -17/16 -7/6 -5/4 -29/22 ?"
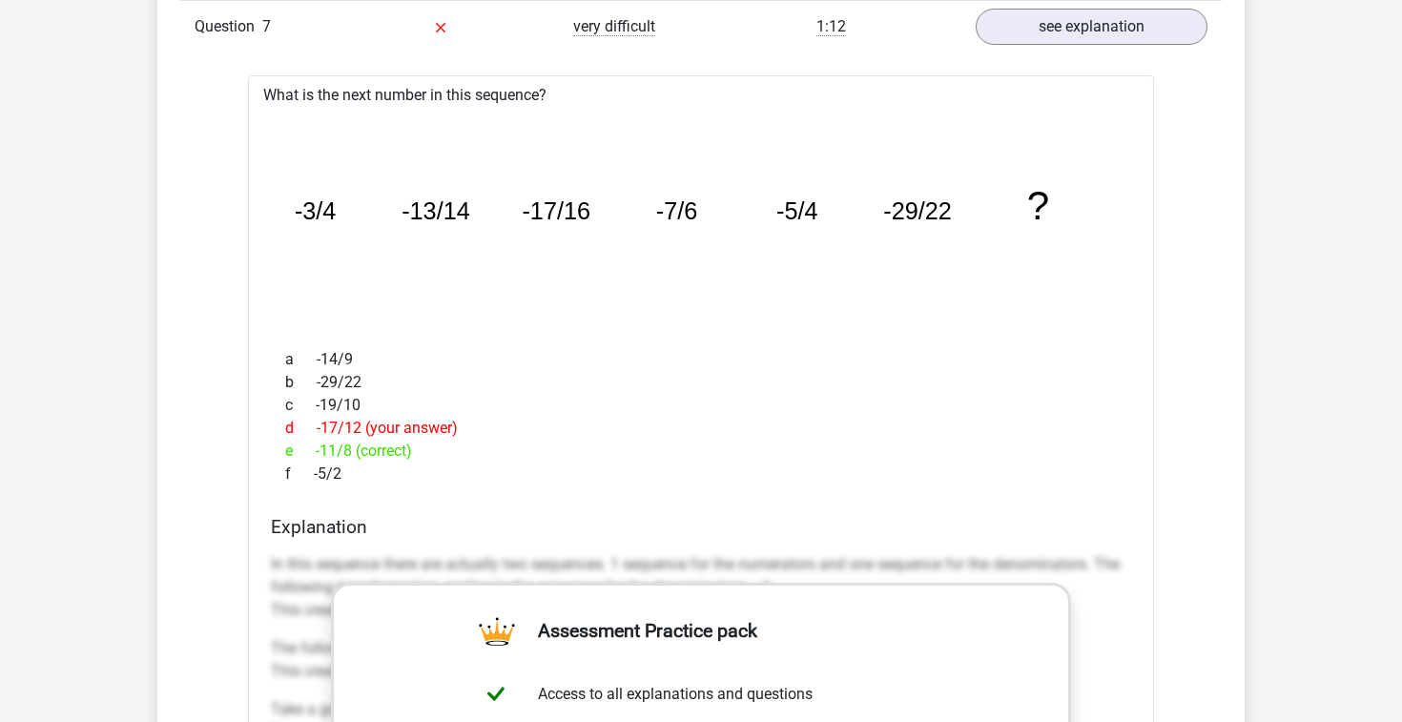
click at [1038, 356] on div "a -14/9" at bounding box center [701, 359] width 860 height 23
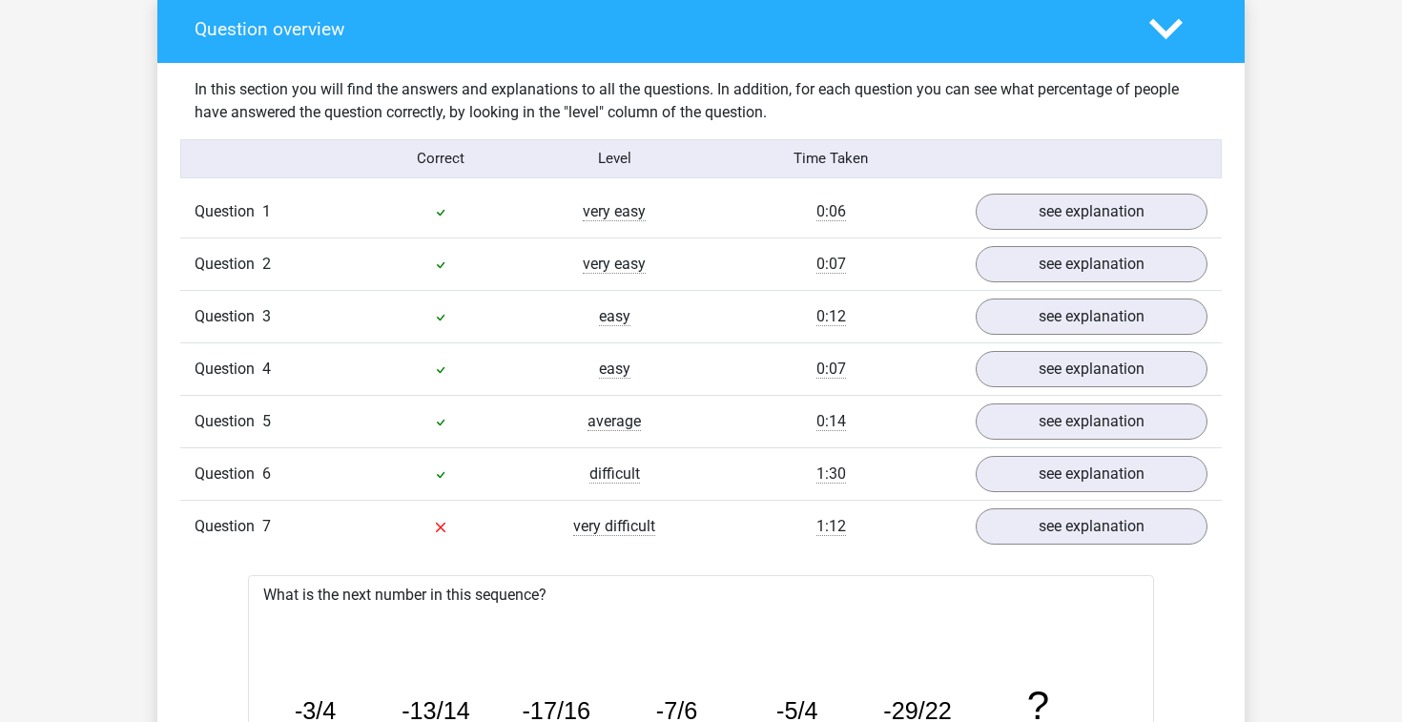
scroll to position [1456, 0]
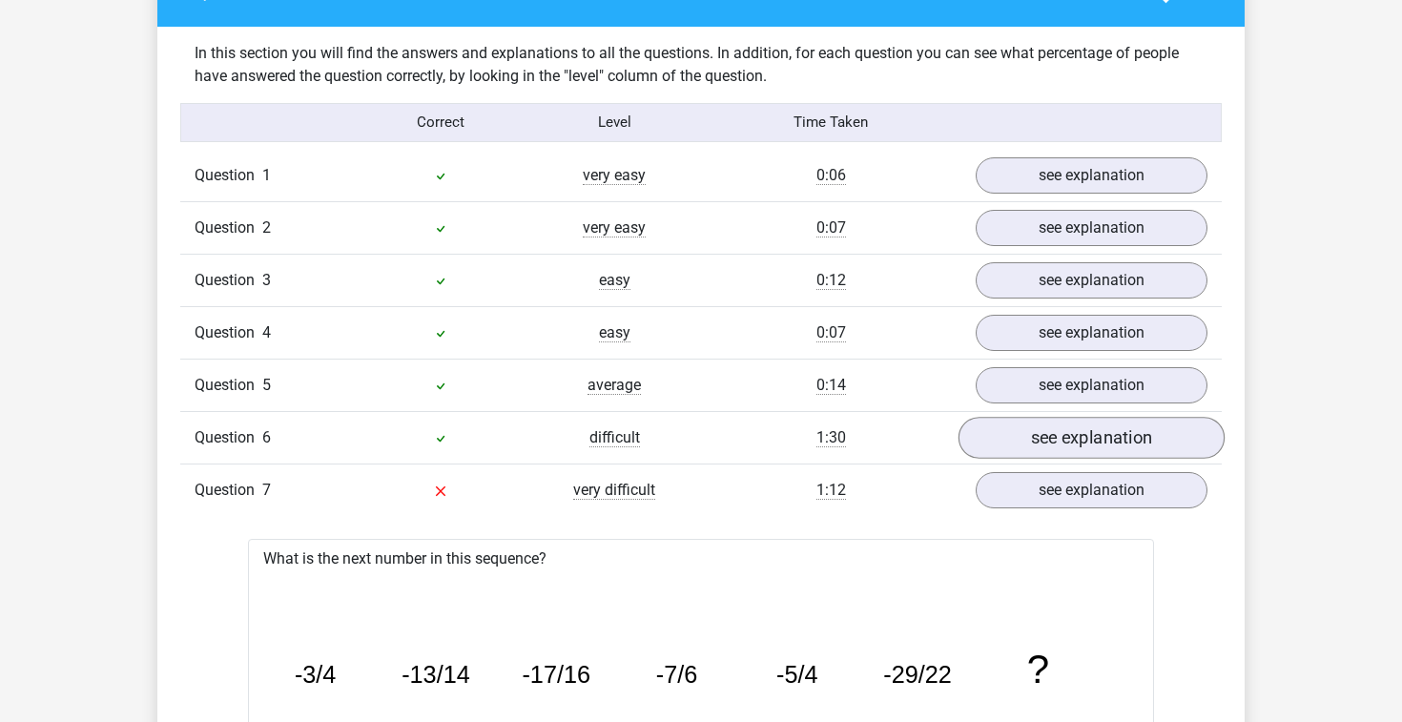
click at [1082, 443] on link "see explanation" at bounding box center [1092, 438] width 266 height 42
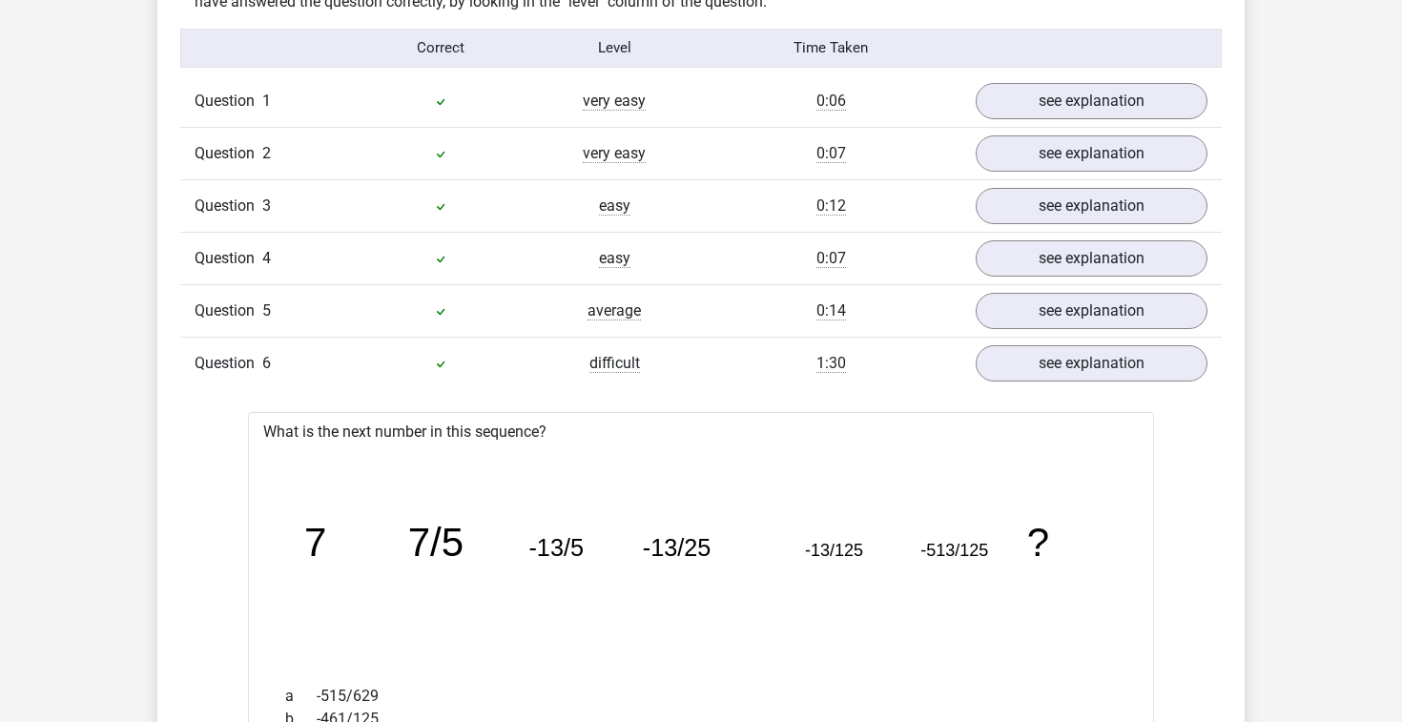
scroll to position [1531, 0]
click at [859, 355] on div "1:30" at bounding box center [831, 362] width 260 height 23
click at [884, 300] on div "0:14" at bounding box center [831, 310] width 260 height 23
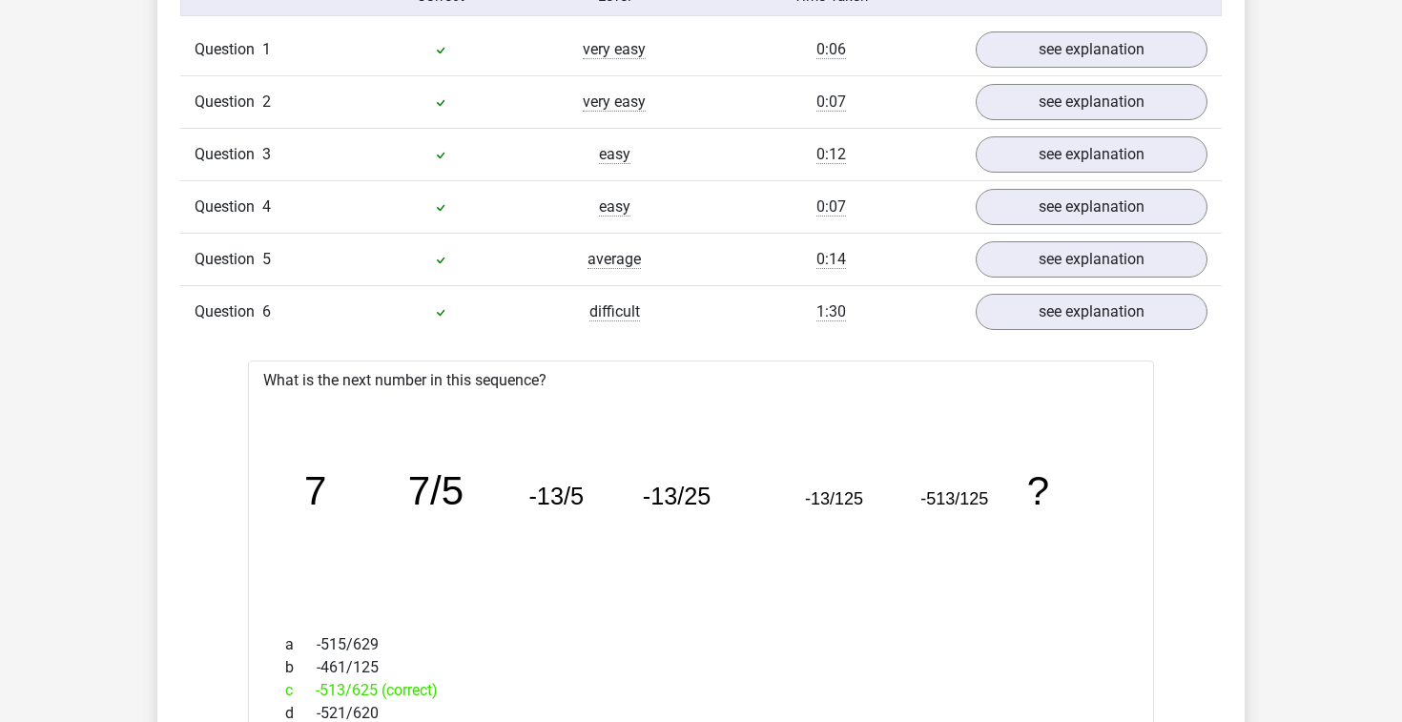
scroll to position [1617, 0]
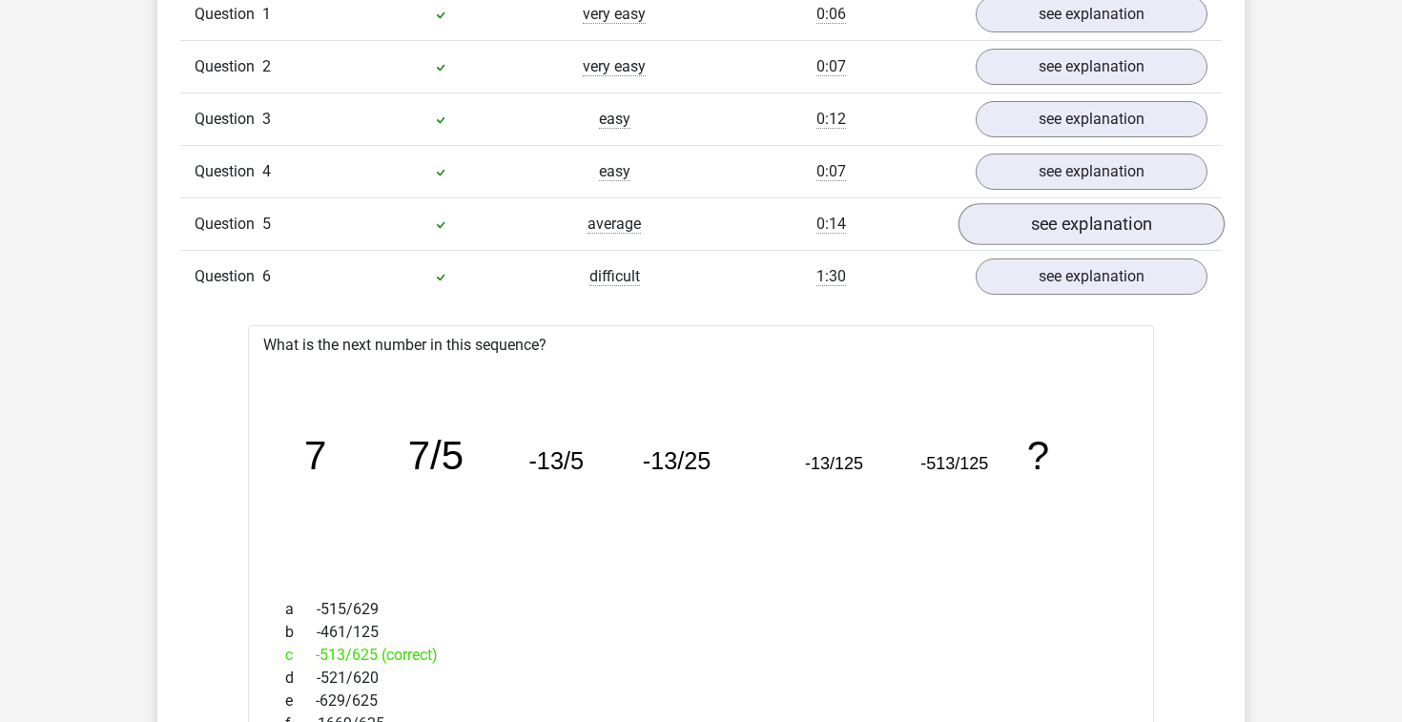
click at [1024, 233] on link "see explanation" at bounding box center [1092, 224] width 266 height 42
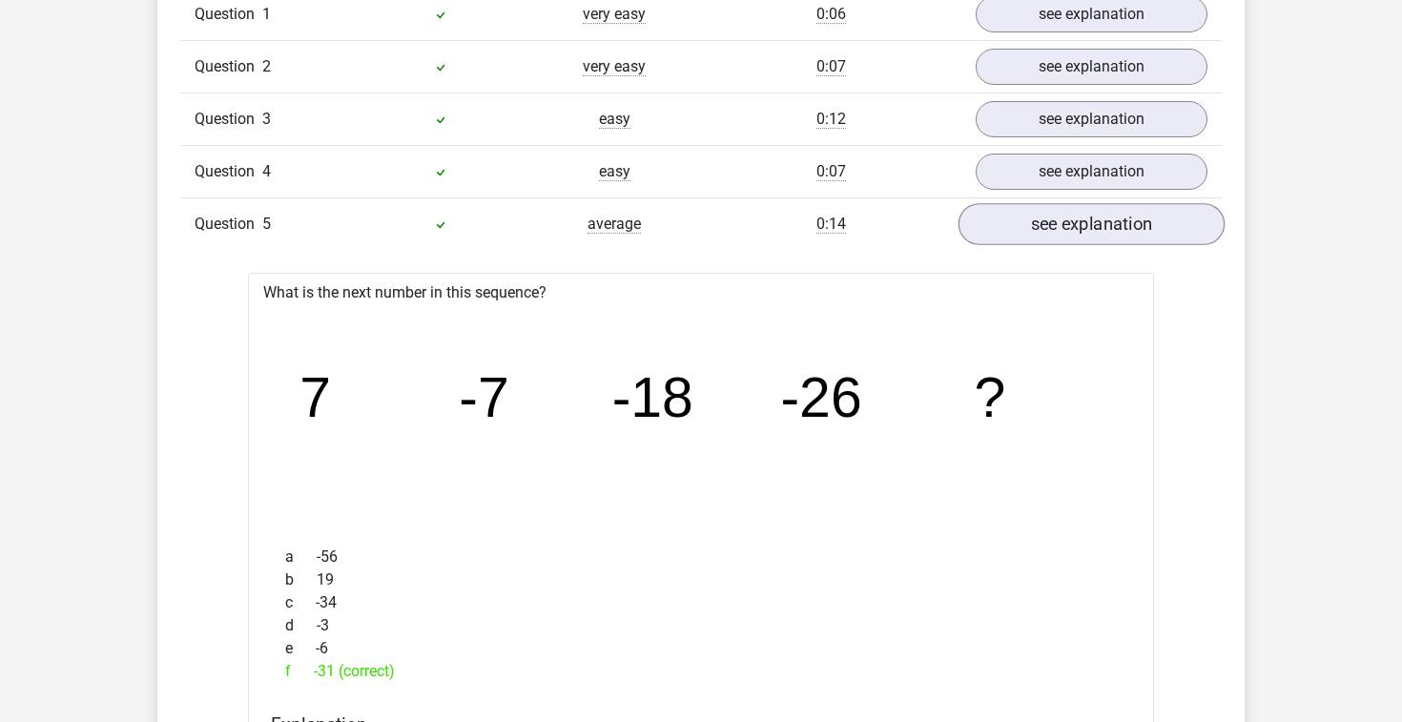
click at [1024, 233] on link "see explanation" at bounding box center [1092, 224] width 266 height 42
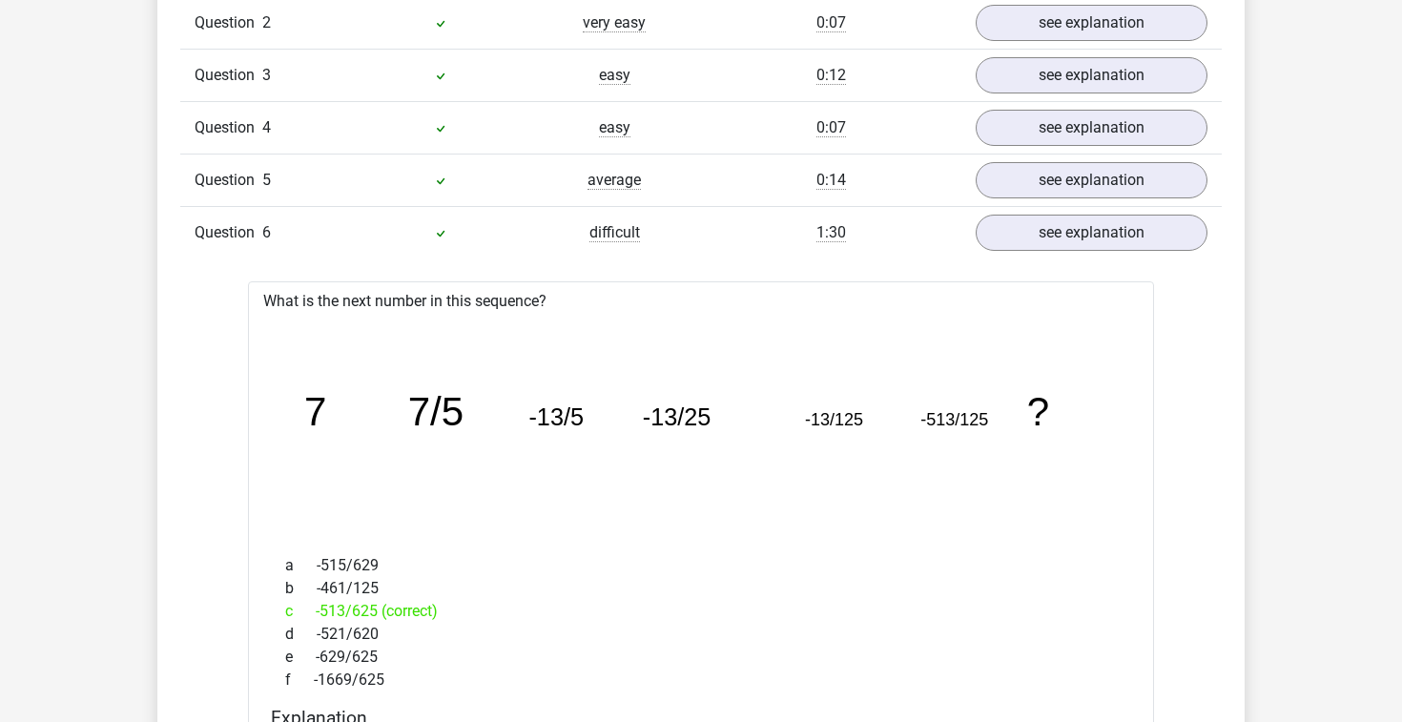
scroll to position [1679, 0]
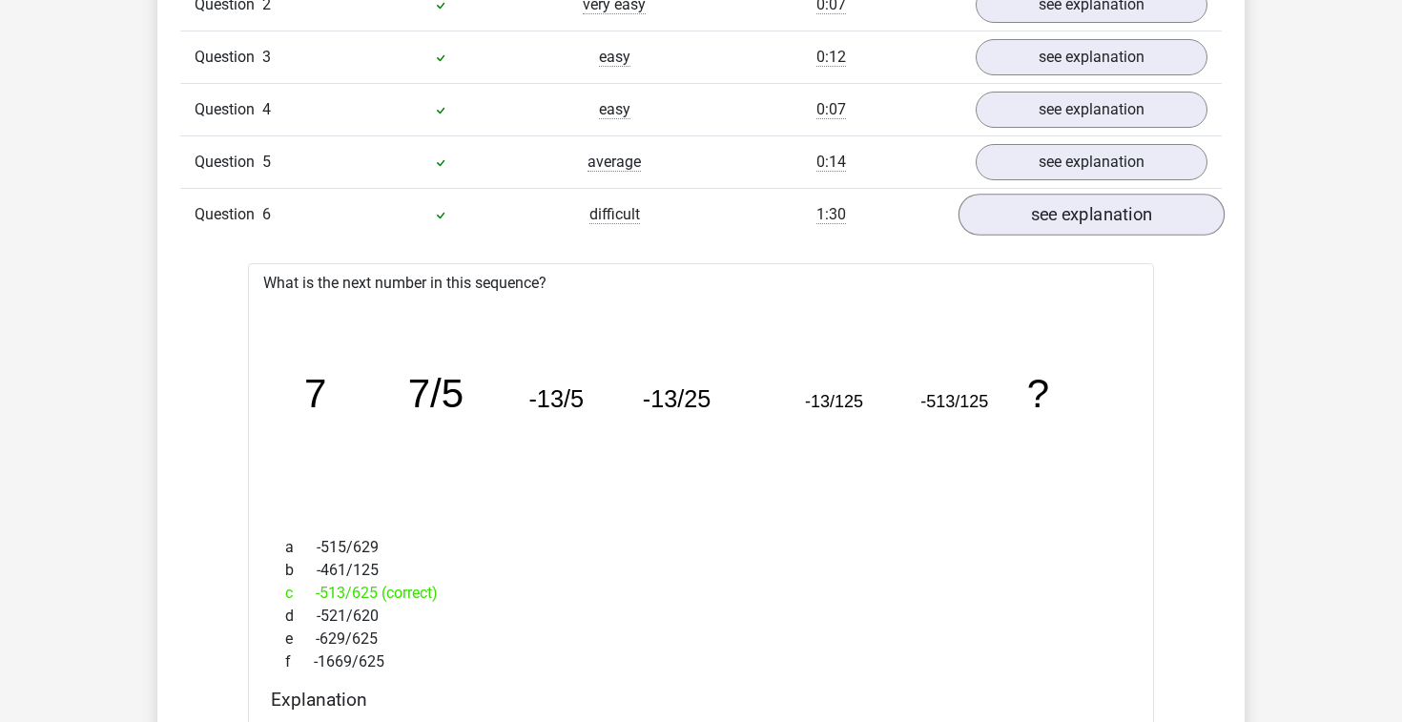
click at [1042, 218] on link "see explanation" at bounding box center [1092, 215] width 266 height 42
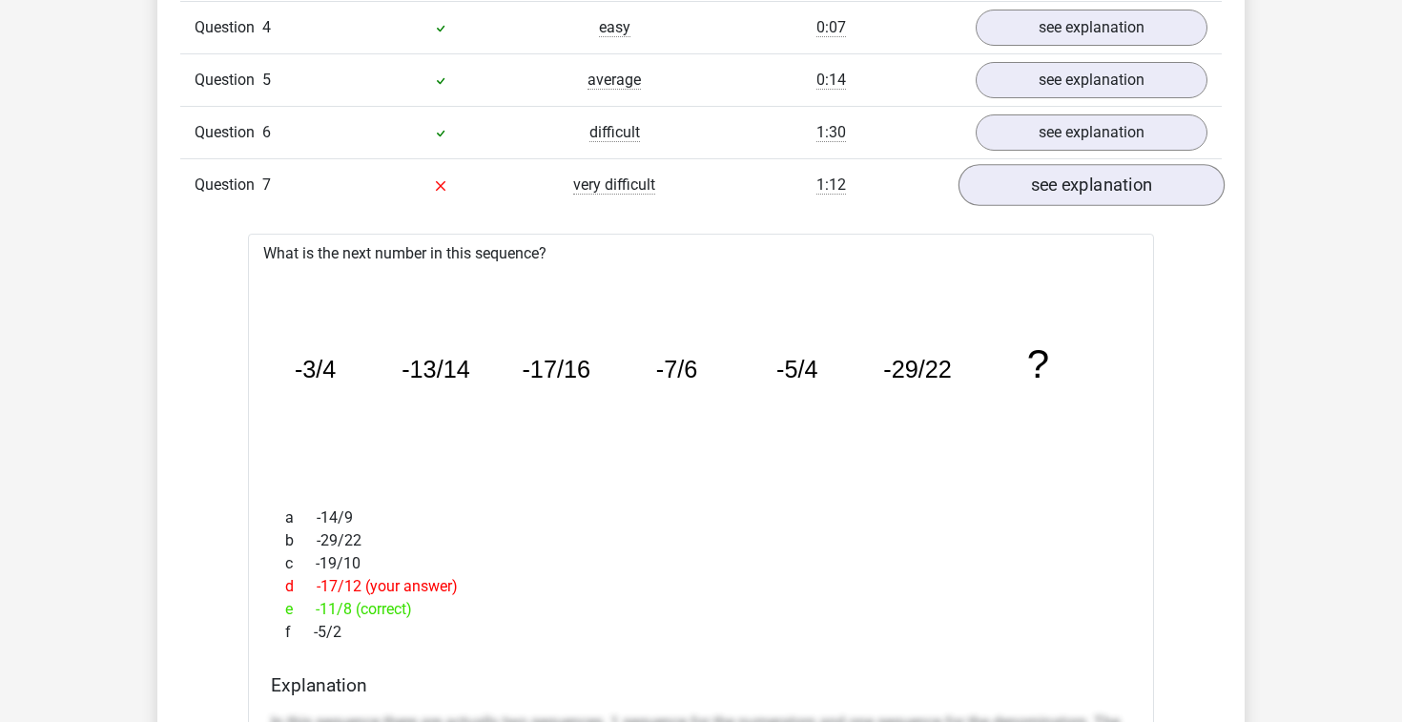
scroll to position [1787, 0]
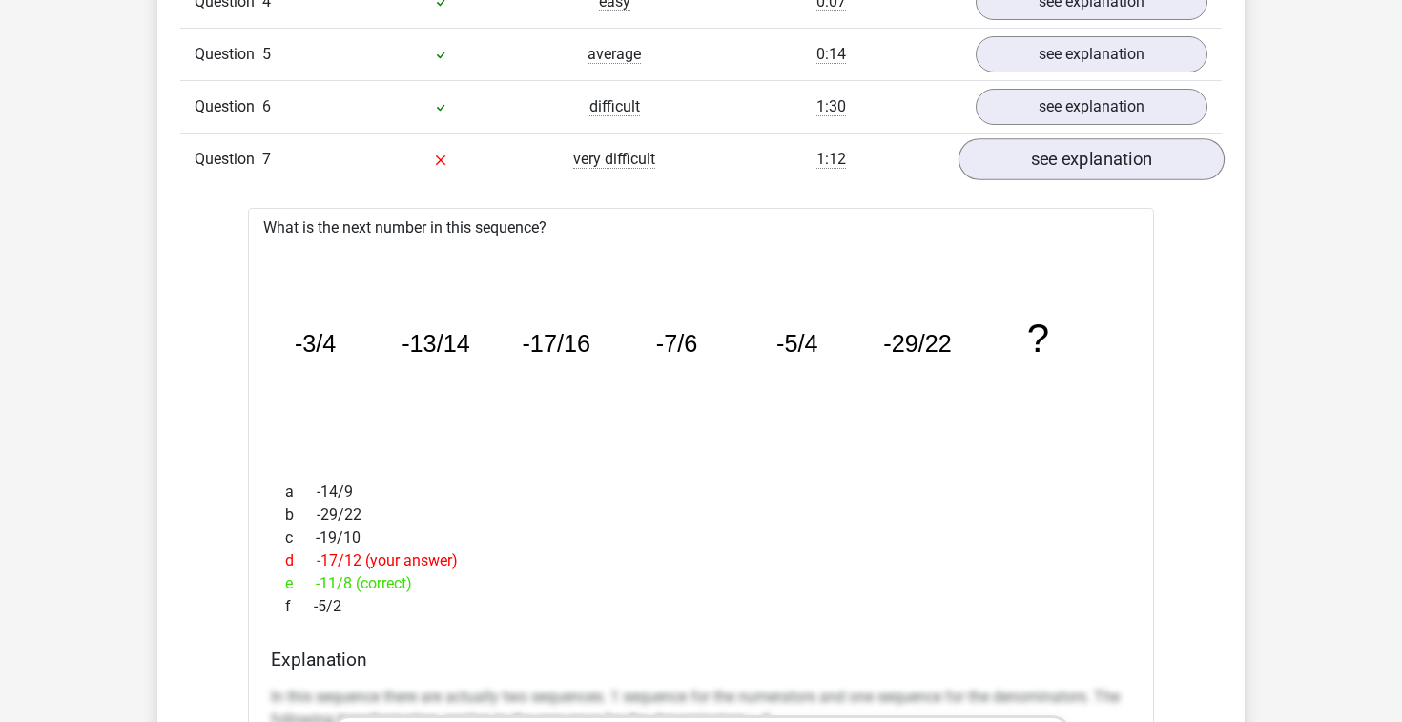
click at [1087, 163] on link "see explanation" at bounding box center [1092, 159] width 266 height 42
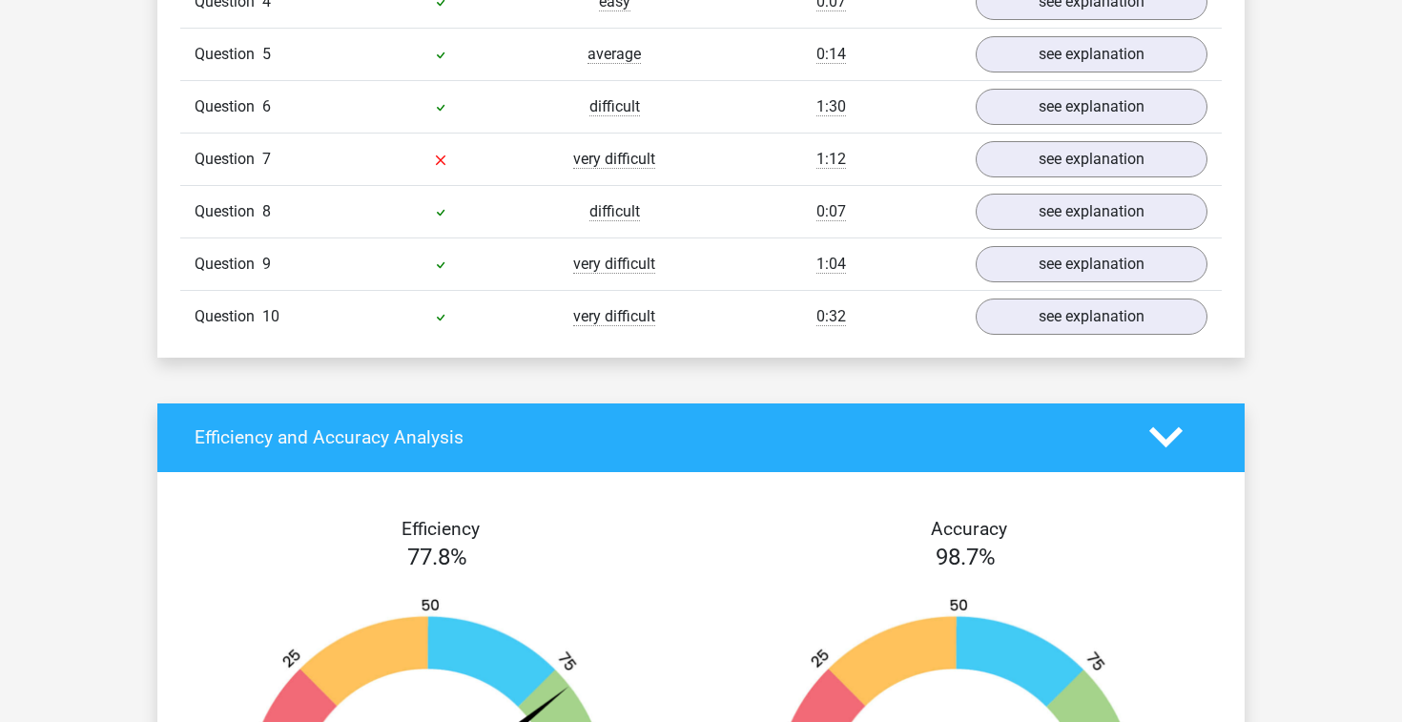
scroll to position [1799, 0]
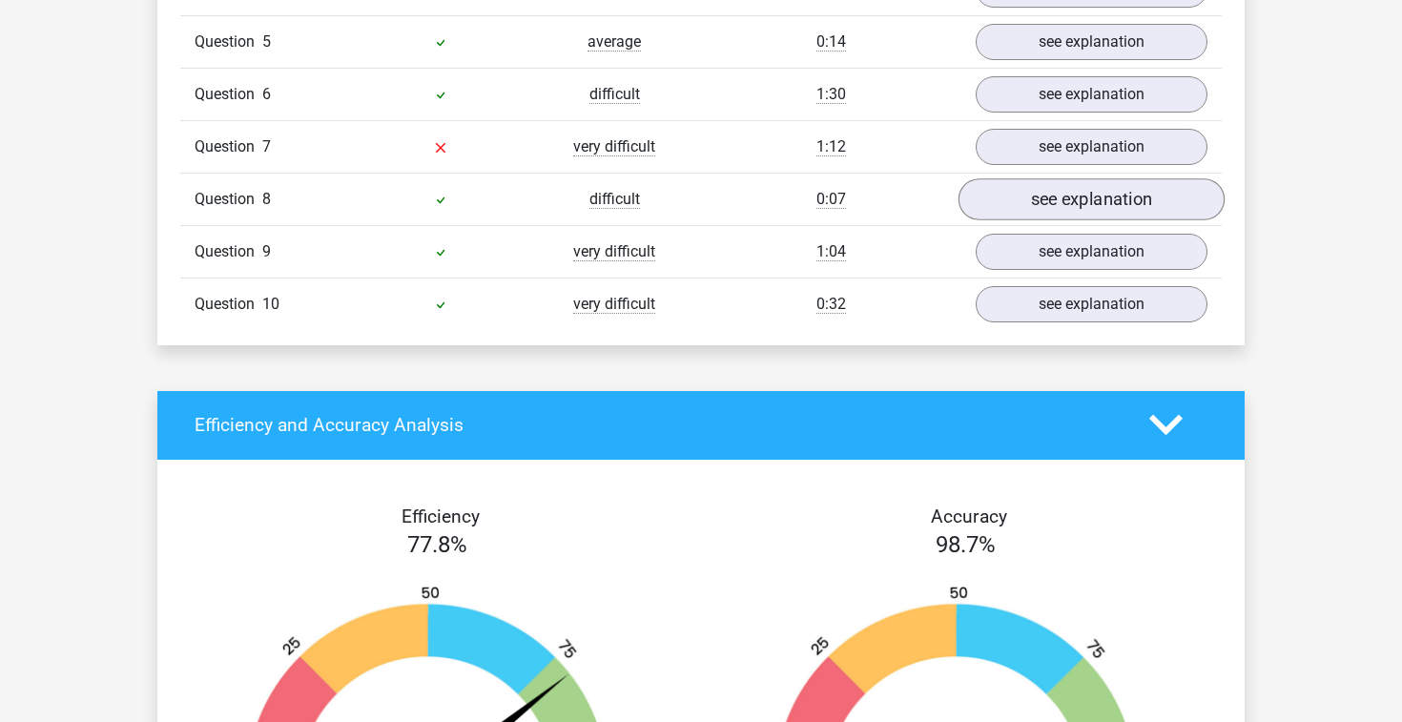
click at [1077, 210] on link "see explanation" at bounding box center [1092, 199] width 266 height 42
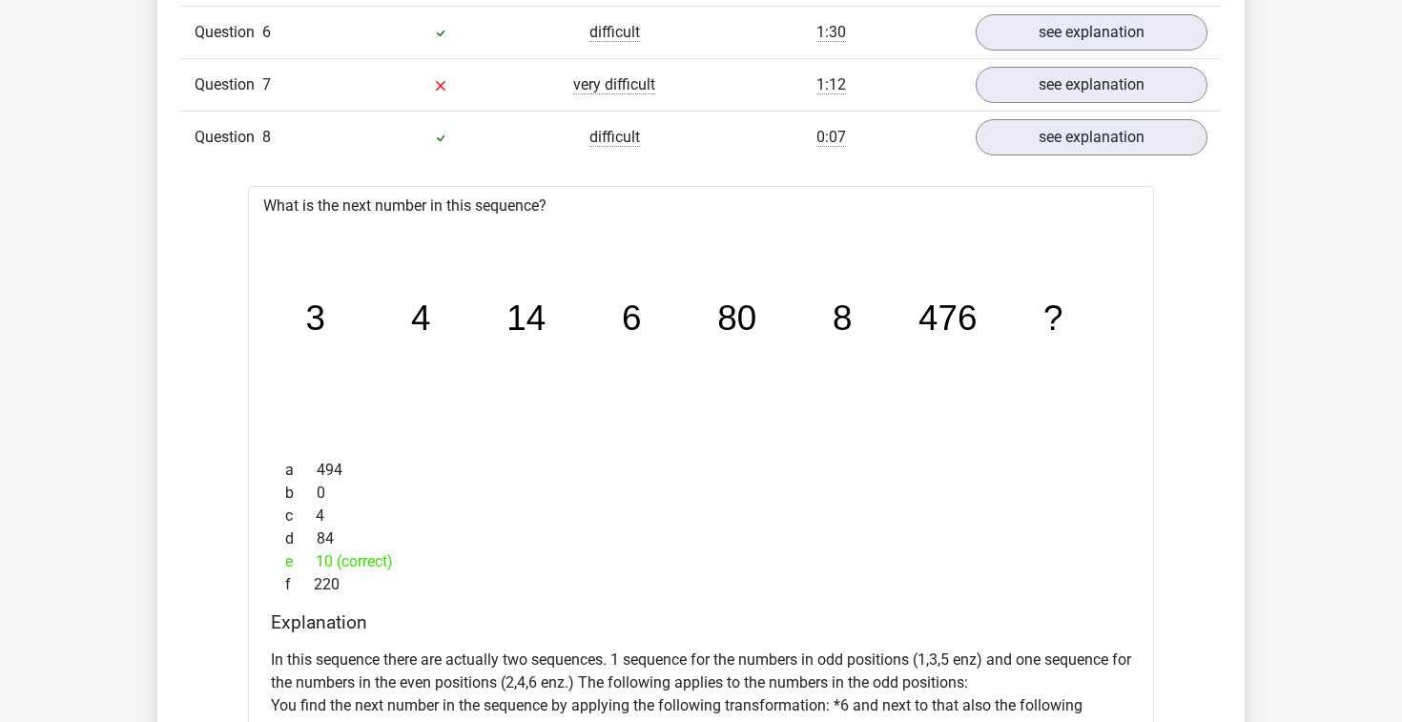
scroll to position [1863, 0]
click at [1059, 154] on link "see explanation" at bounding box center [1092, 135] width 266 height 42
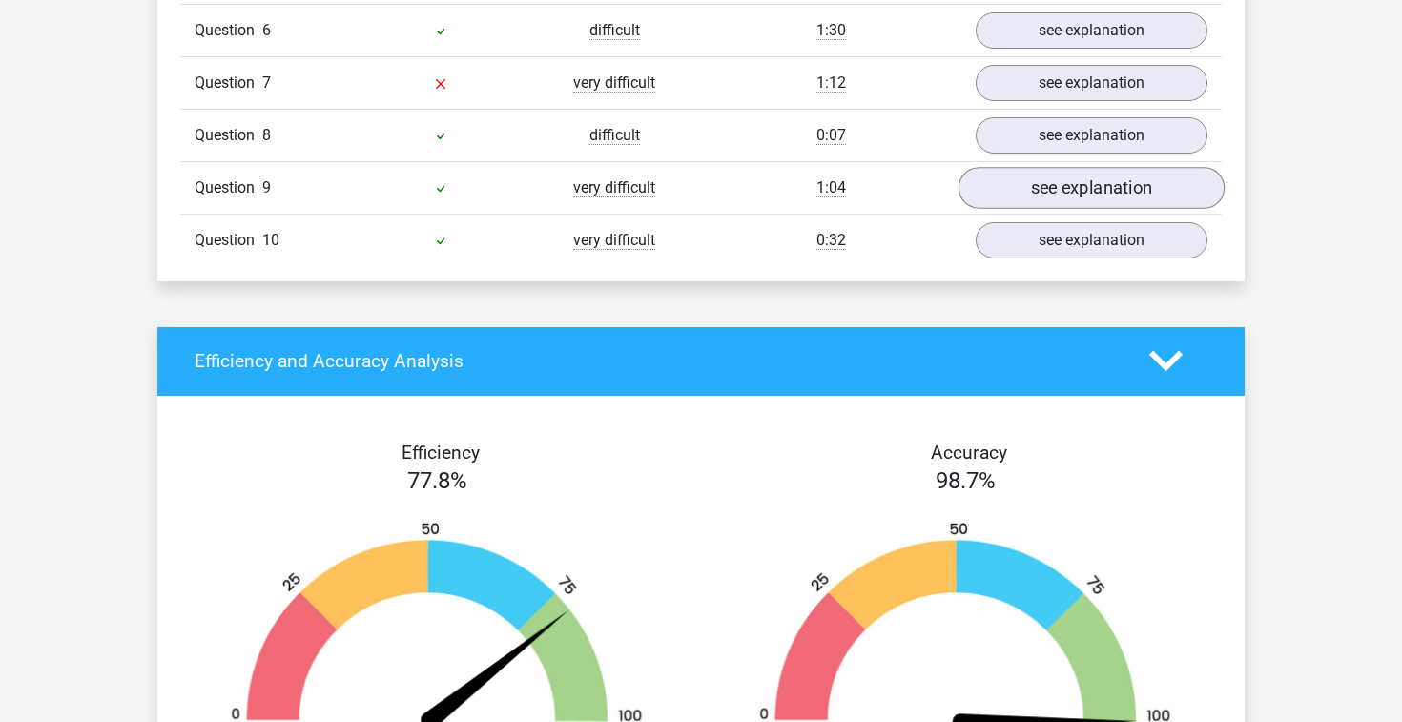
click at [1041, 194] on link "see explanation" at bounding box center [1092, 188] width 266 height 42
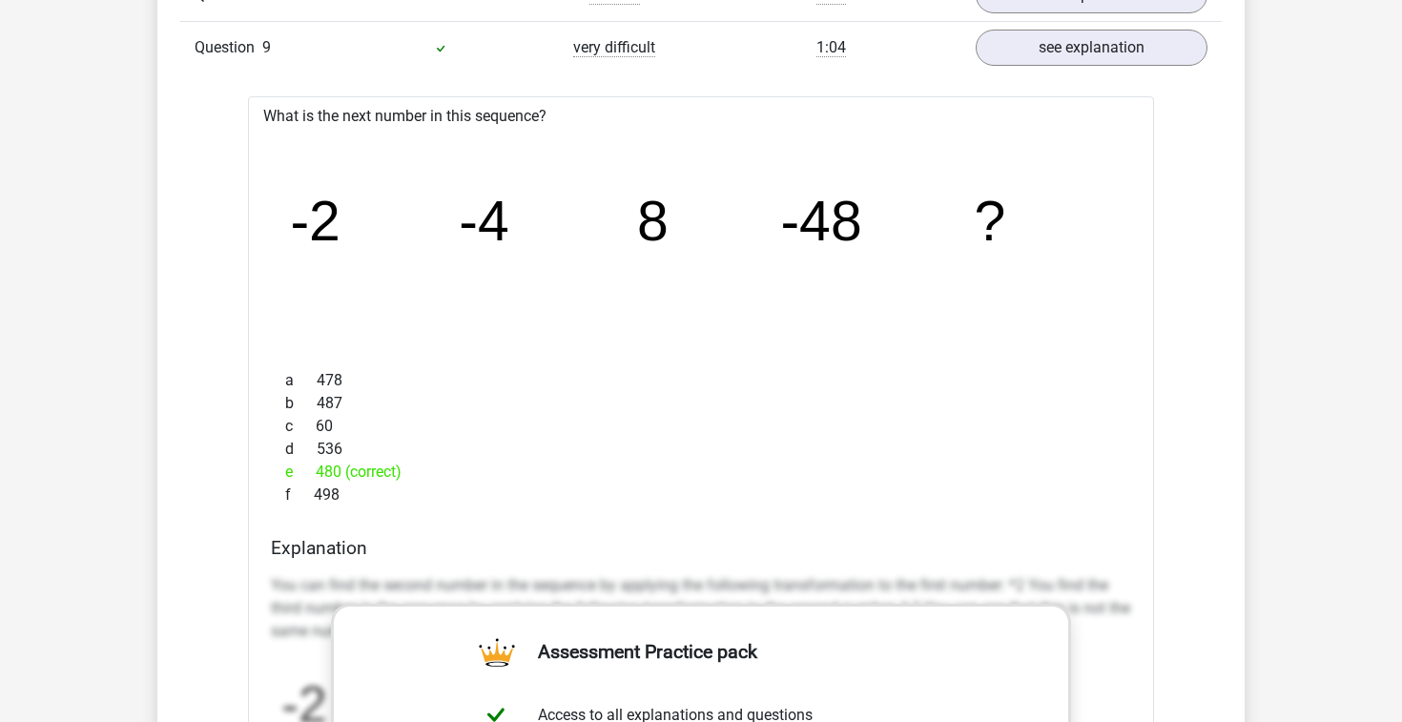
scroll to position [2000, 0]
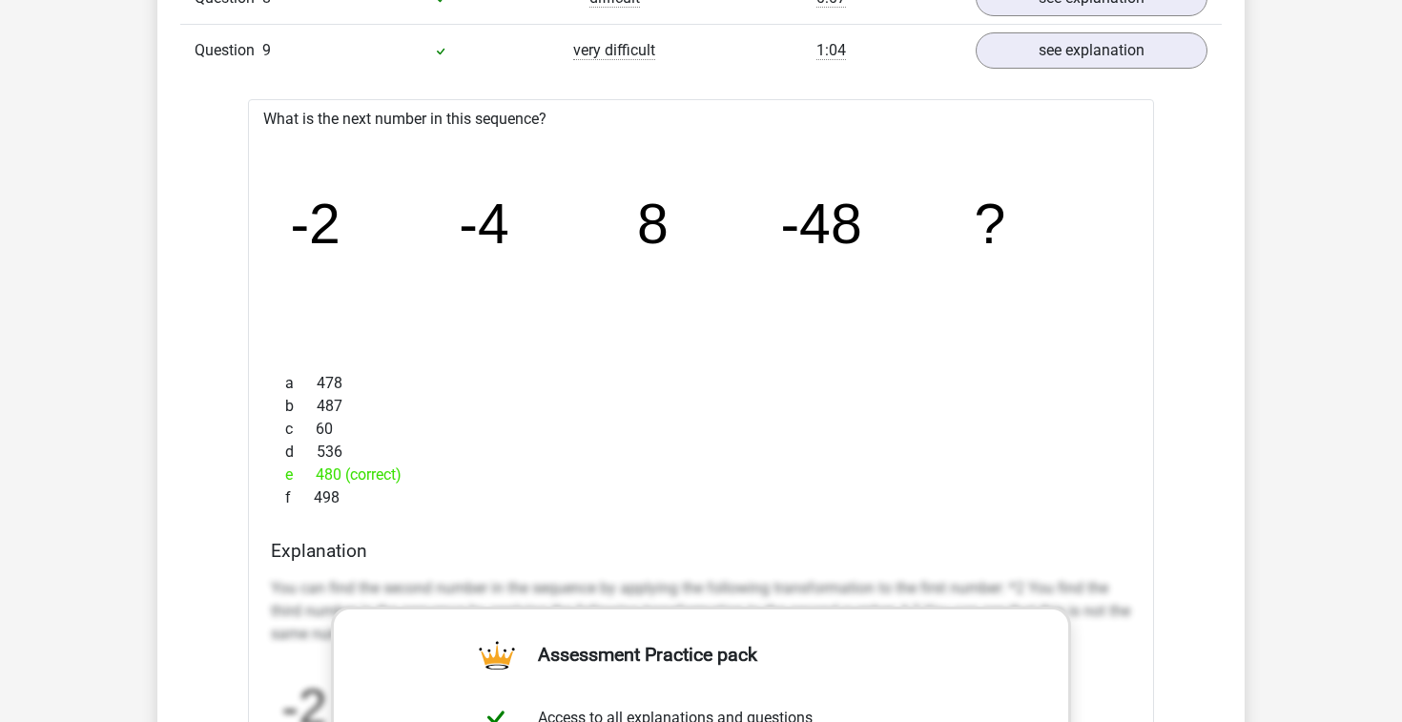
click at [290, 226] on icon "image/svg+xml -2 -4 8 -48 ?" at bounding box center [701, 244] width 845 height 212
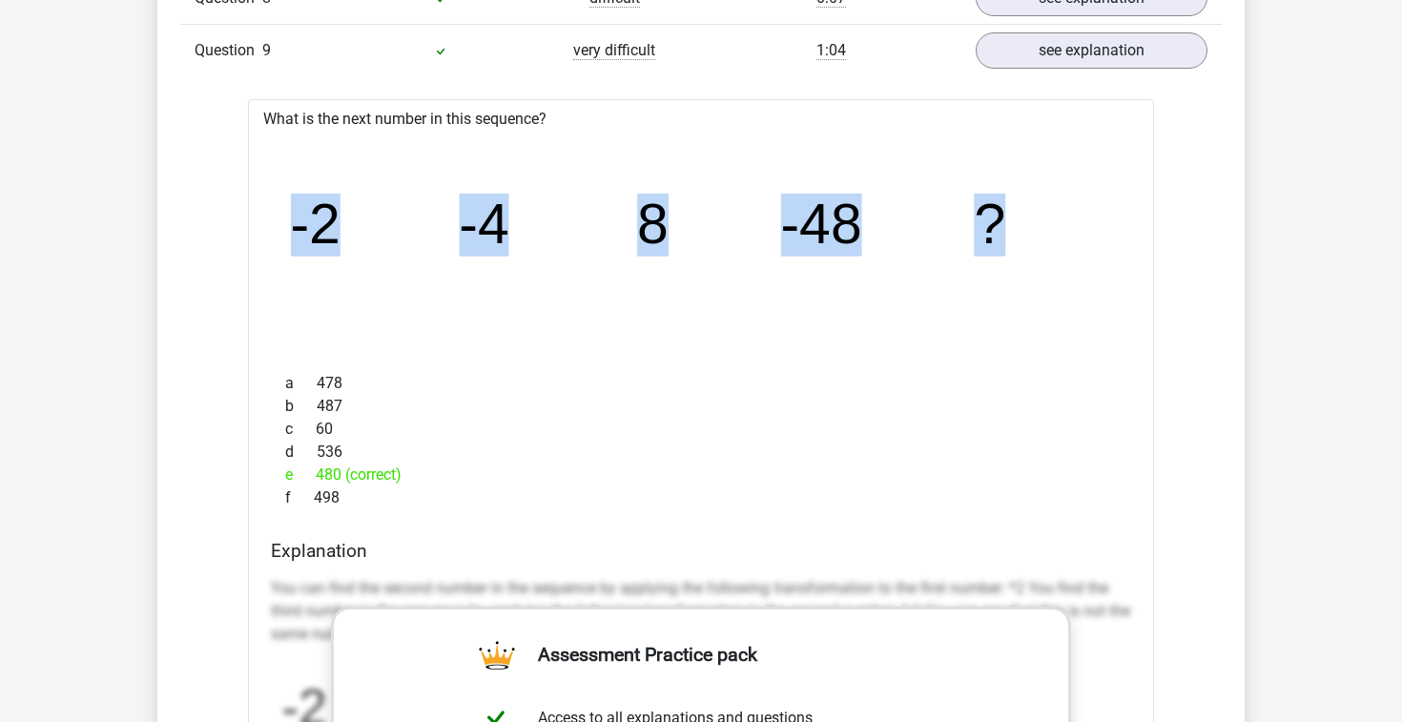
drag, startPoint x: 294, startPoint y: 230, endPoint x: 1000, endPoint y: 228, distance: 705.9
click at [1000, 228] on g "-2 -4 8 -48 ?" at bounding box center [649, 225] width 716 height 63
copy g "-2 -4 8 -48 ?"
click at [965, 334] on icon "image/svg+xml -2 -4 8 -48 ?" at bounding box center [701, 244] width 845 height 212
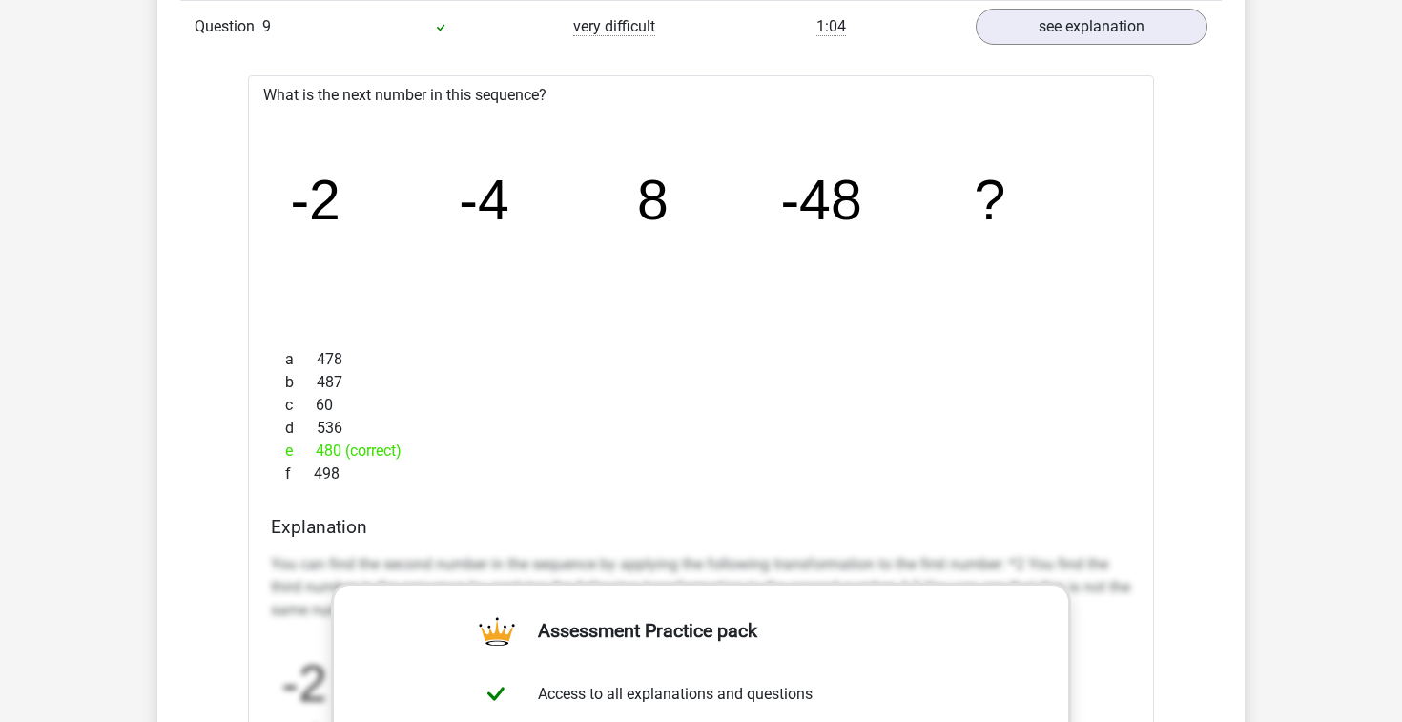
scroll to position [1978, 0]
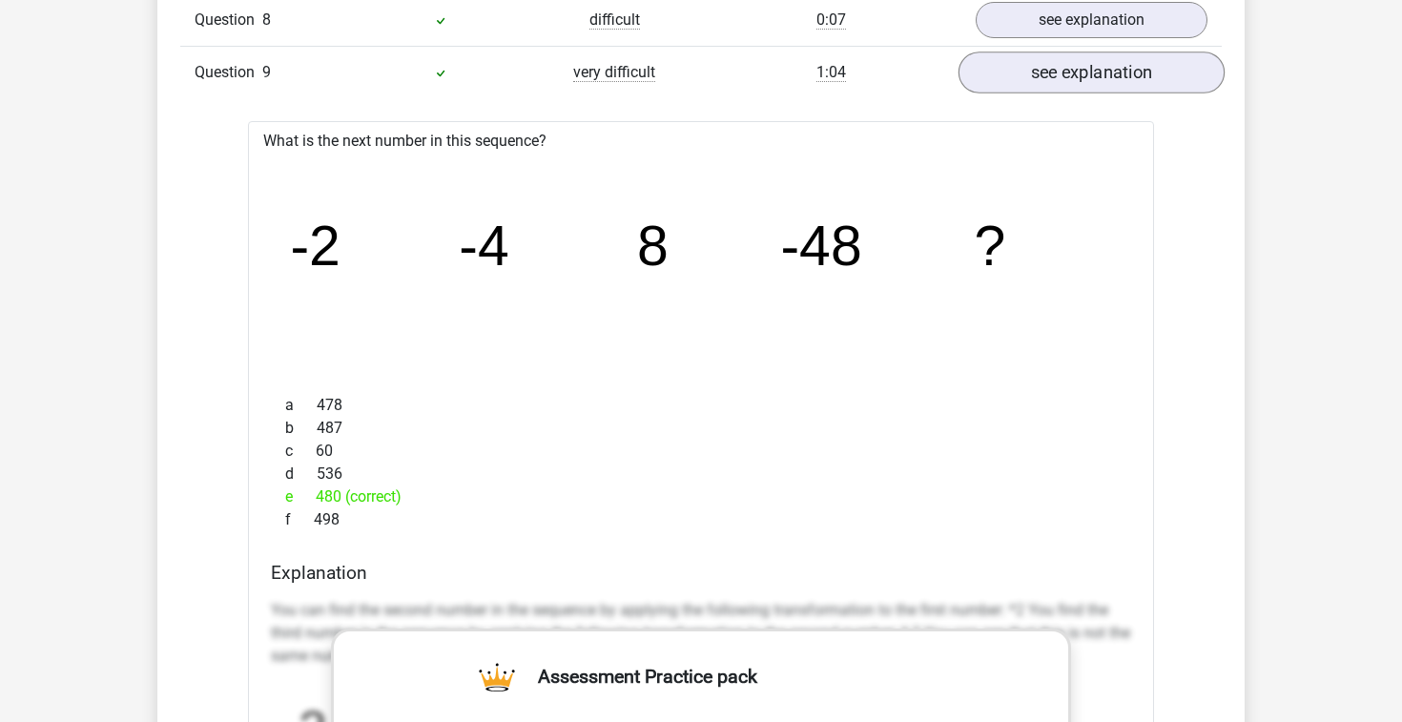
click at [1082, 74] on link "see explanation" at bounding box center [1092, 73] width 266 height 42
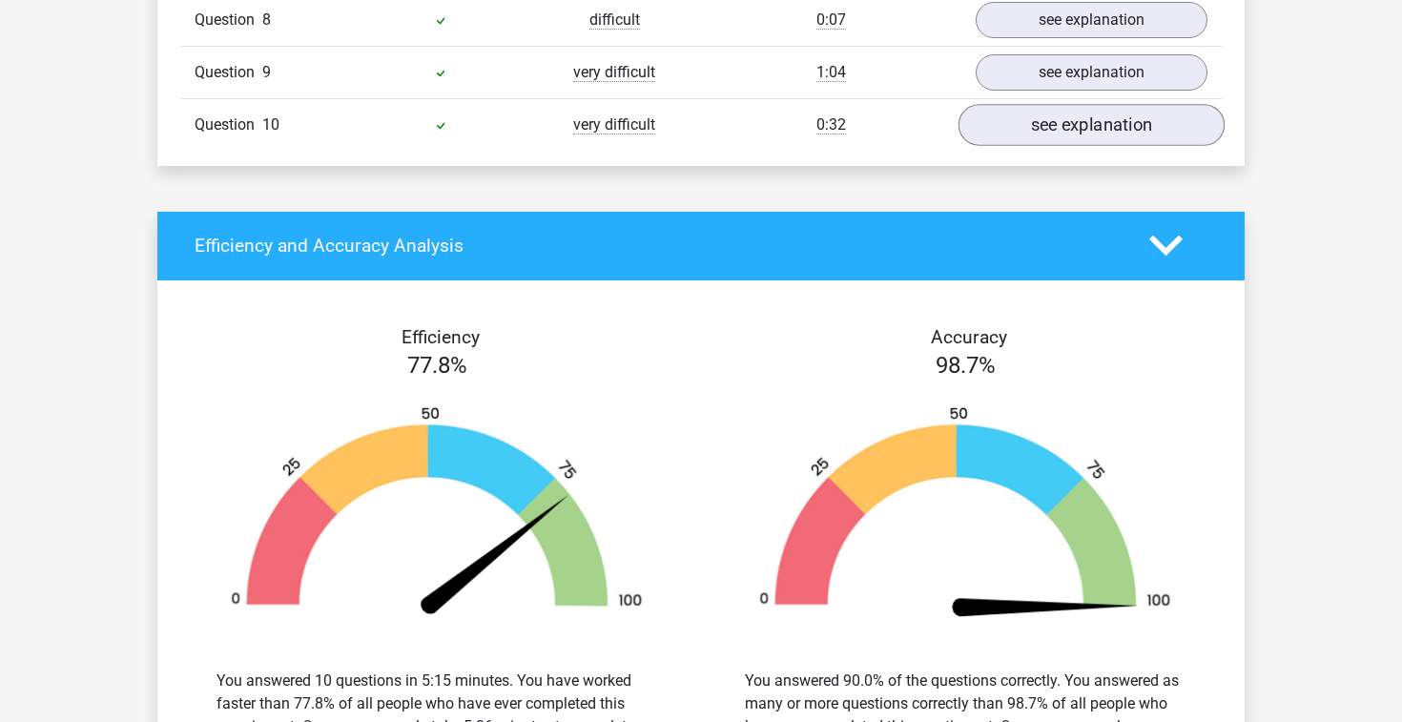
click at [1074, 135] on link "see explanation" at bounding box center [1092, 125] width 266 height 42
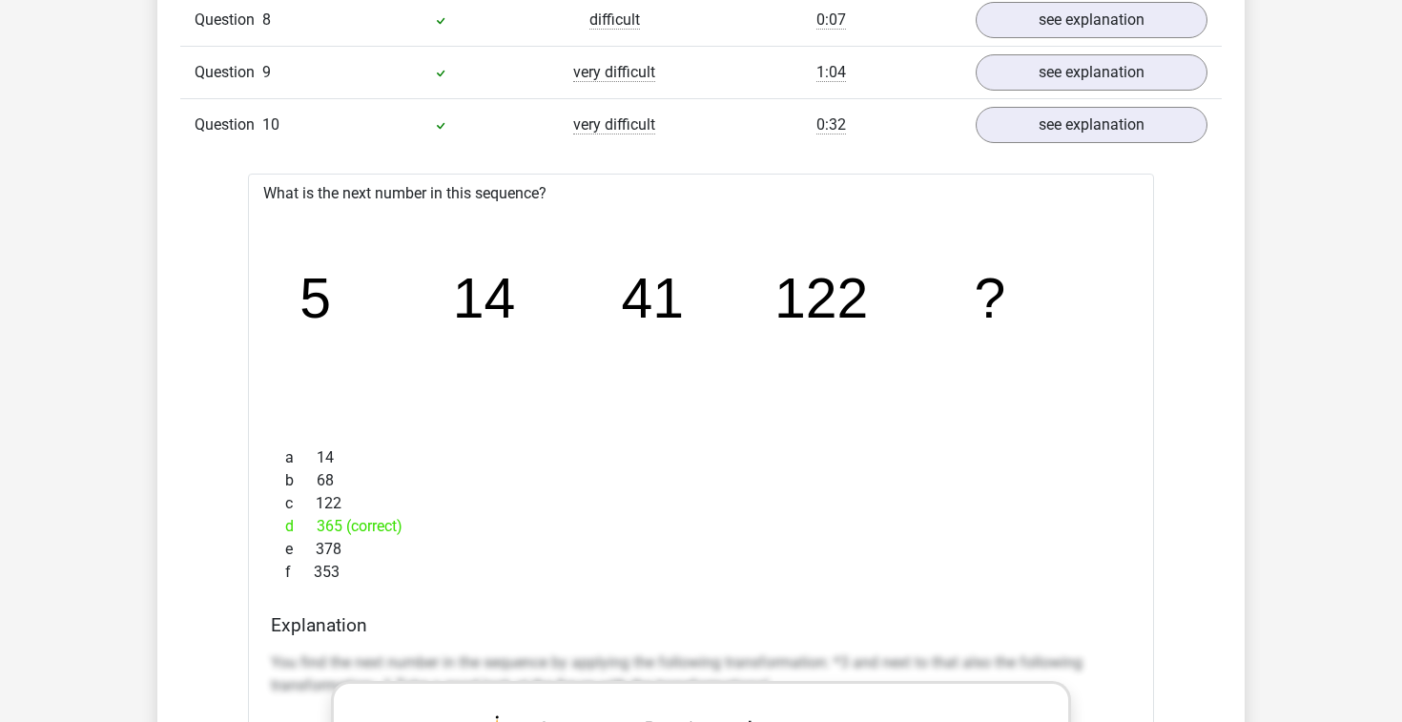
click at [381, 319] on icon "image/svg+xml 5 14 41 122 ?" at bounding box center [701, 319] width 845 height 212
